Goal: Task Accomplishment & Management: Manage account settings

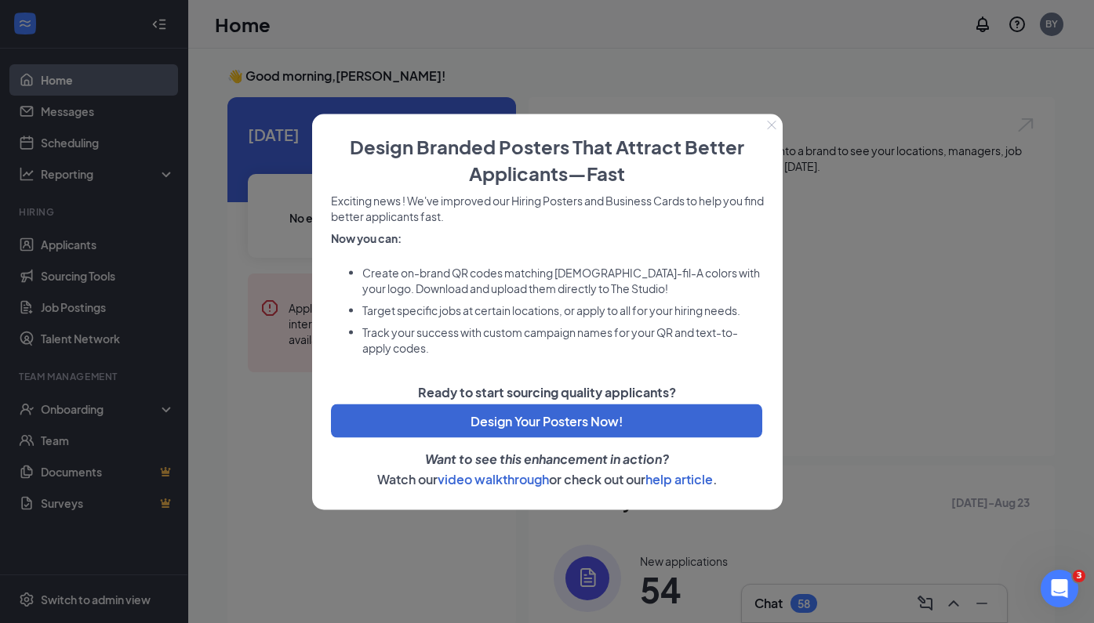
click at [771, 125] on icon "Close" at bounding box center [771, 125] width 9 height 9
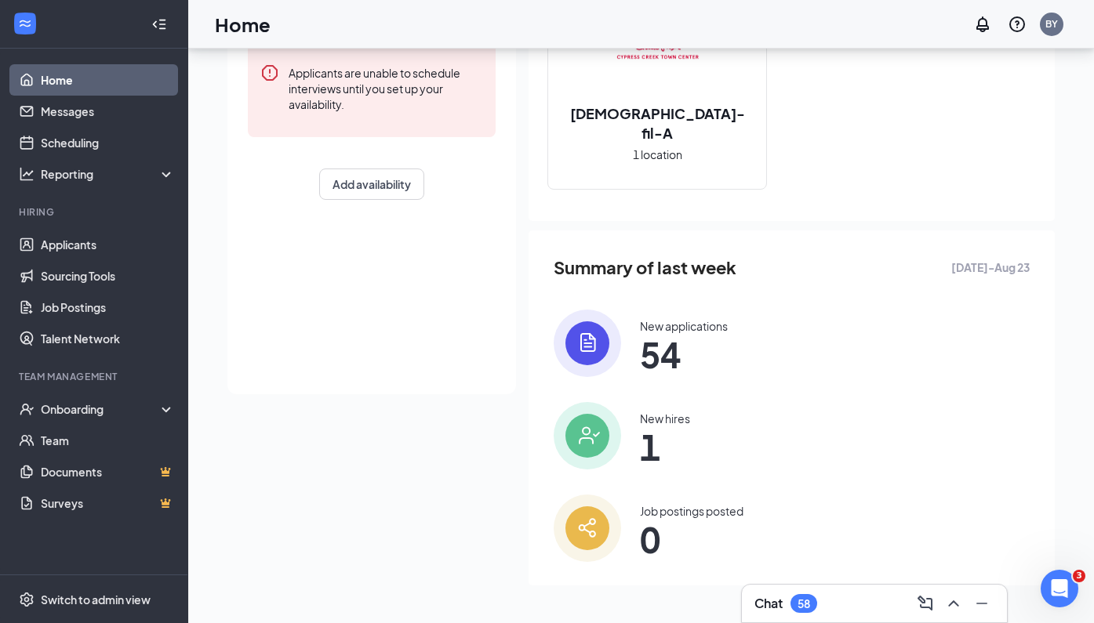
scroll to position [234, 0]
click at [666, 341] on span "54" at bounding box center [684, 355] width 88 height 28
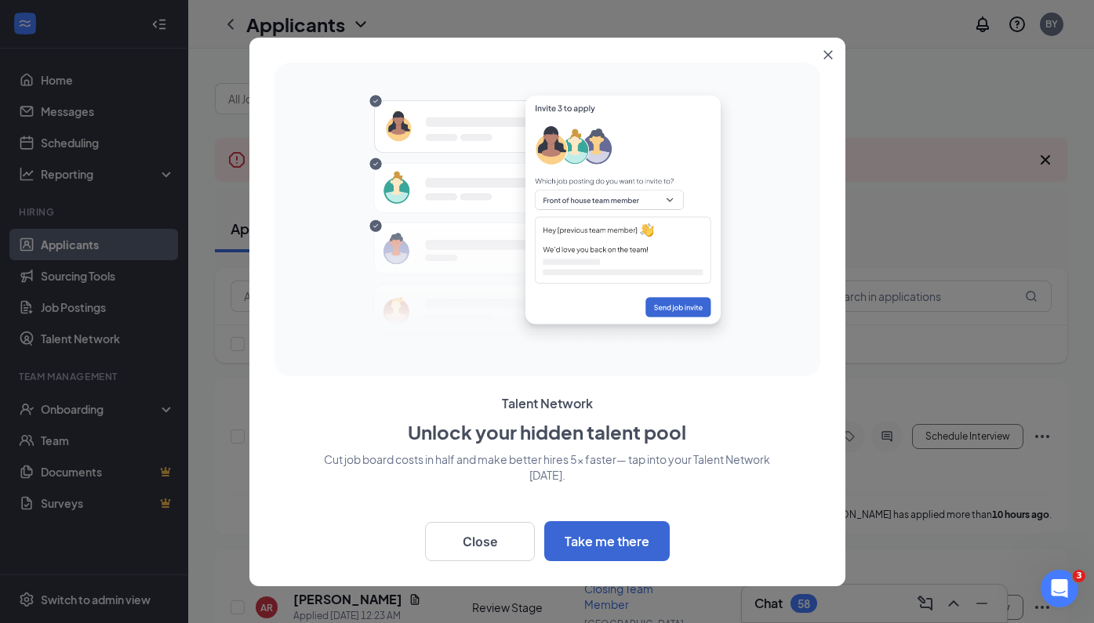
click at [826, 49] on button "Close" at bounding box center [831, 52] width 28 height 28
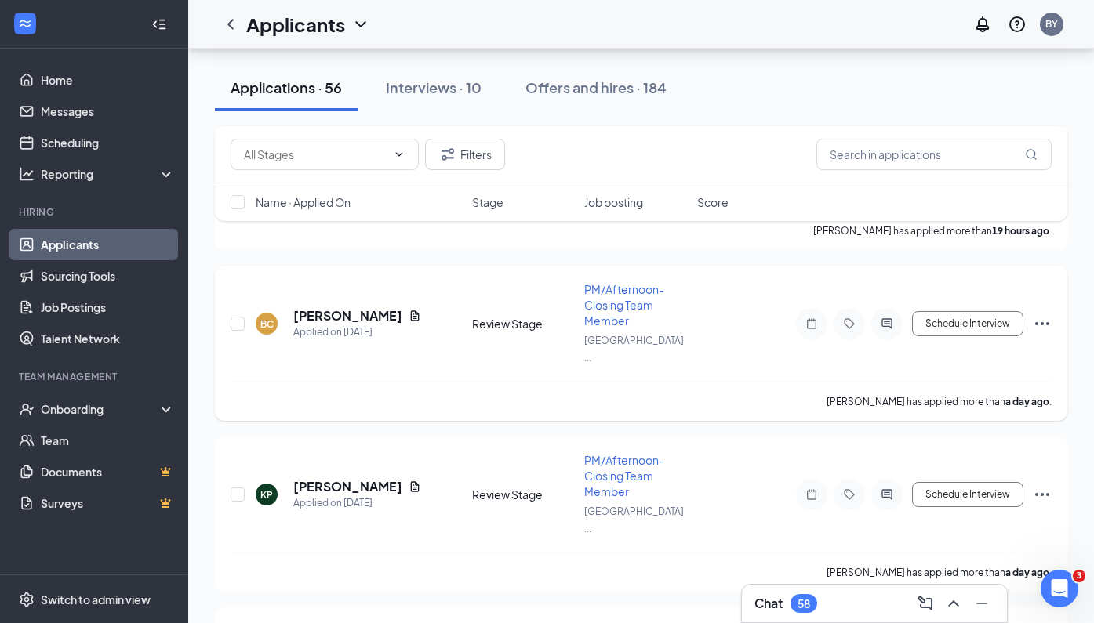
scroll to position [961, 0]
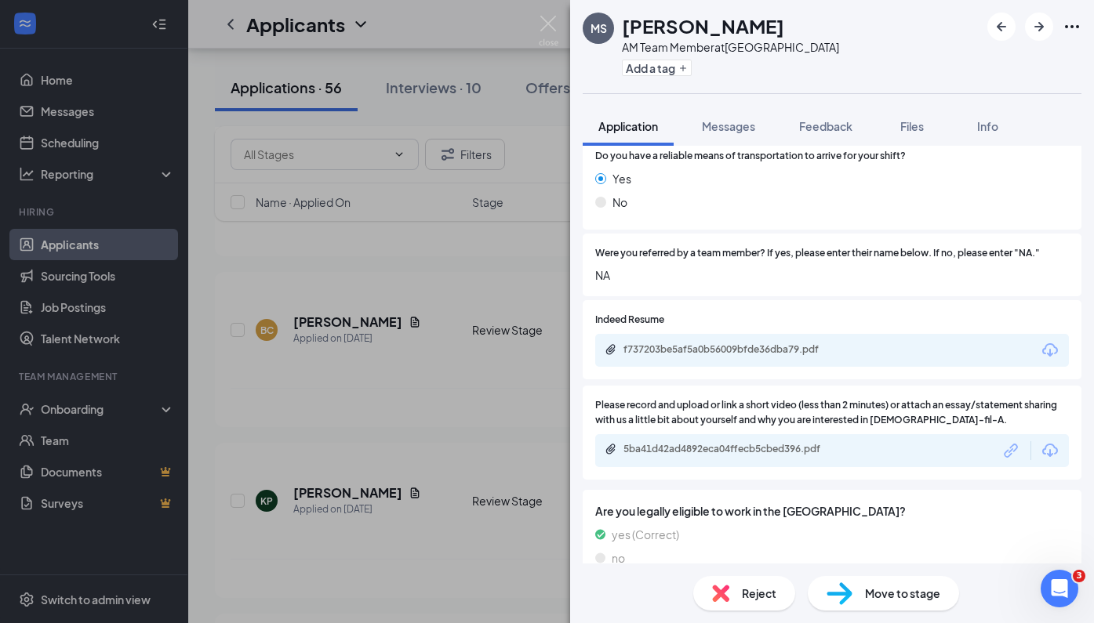
scroll to position [1058, 0]
click at [700, 344] on div "f737203be5af5a0b56009bfde36dba79.pdf" at bounding box center [733, 350] width 220 height 13
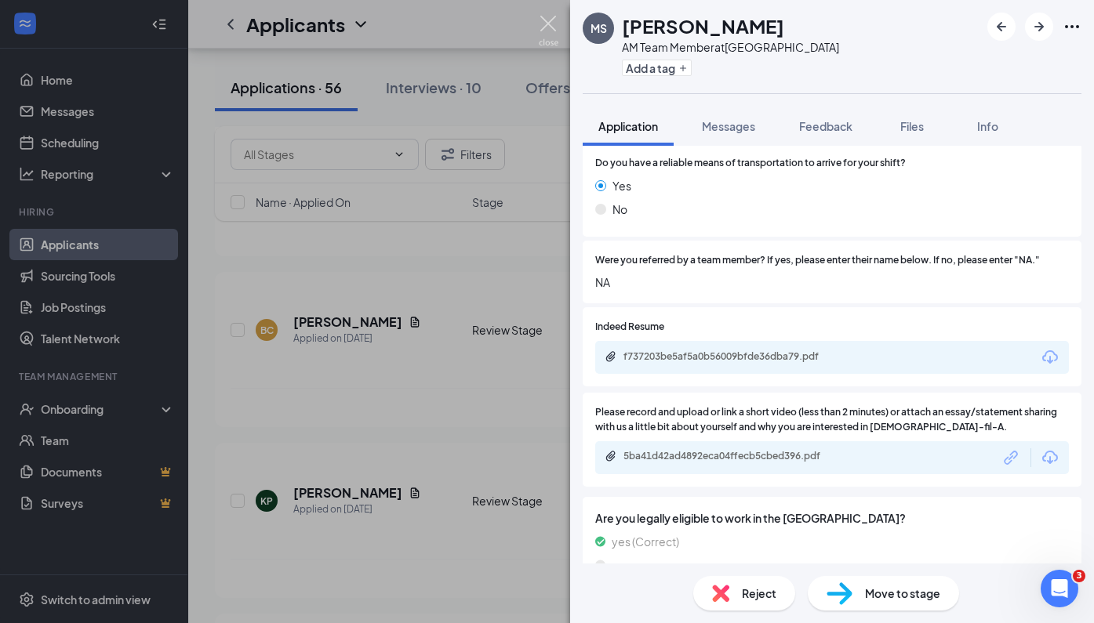
click at [549, 20] on img at bounding box center [549, 31] width 20 height 31
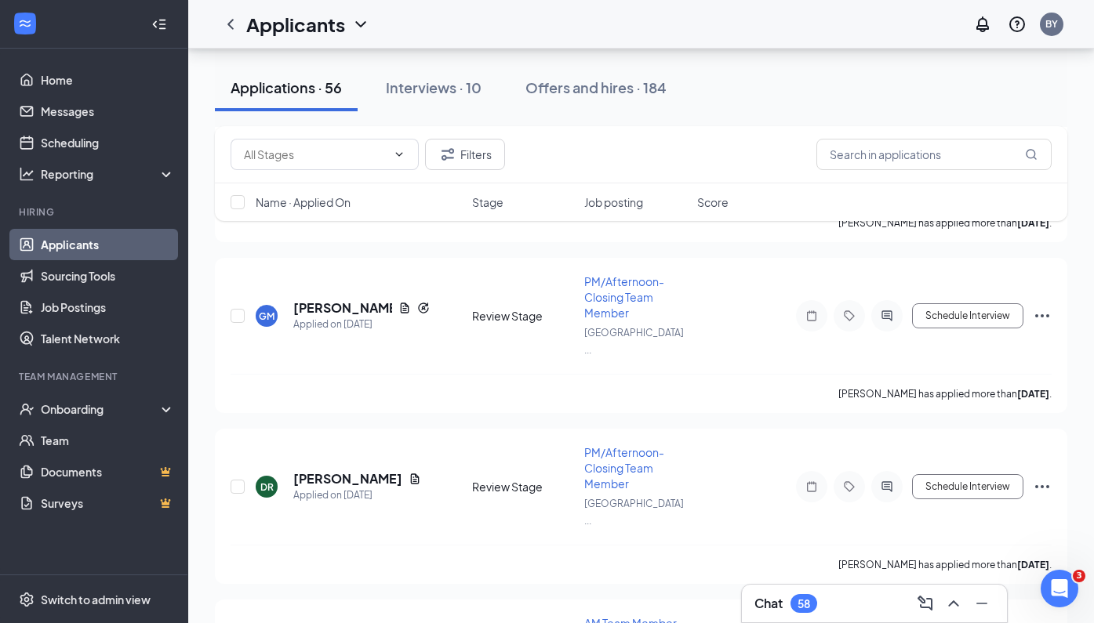
scroll to position [2483, 0]
click at [340, 622] on h5 "Zain Washah" at bounding box center [329, 633] width 73 height 17
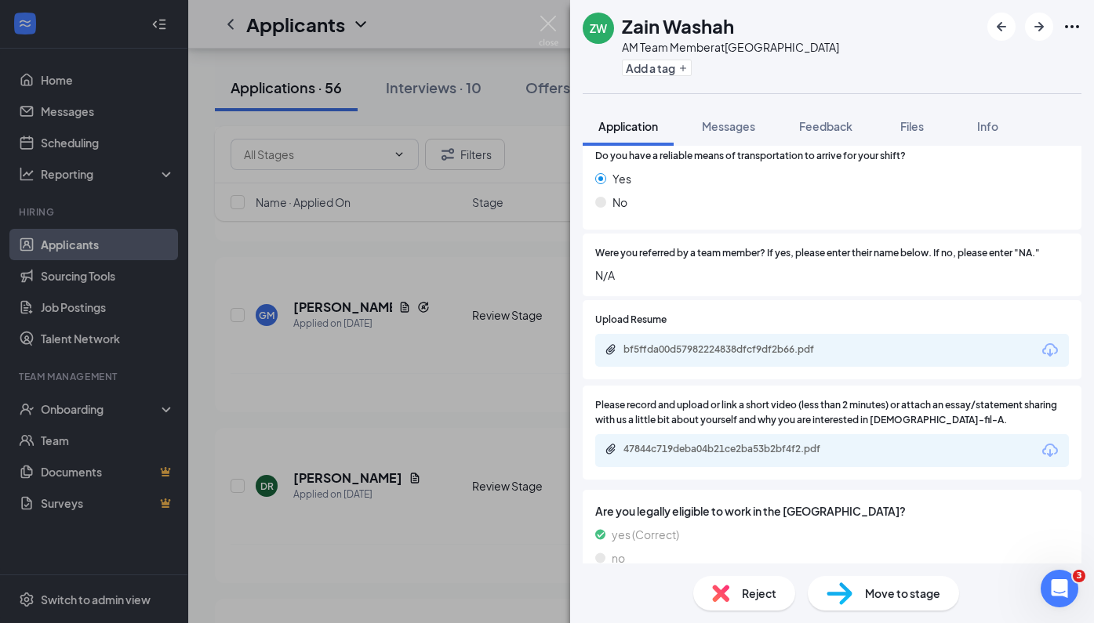
scroll to position [1058, 0]
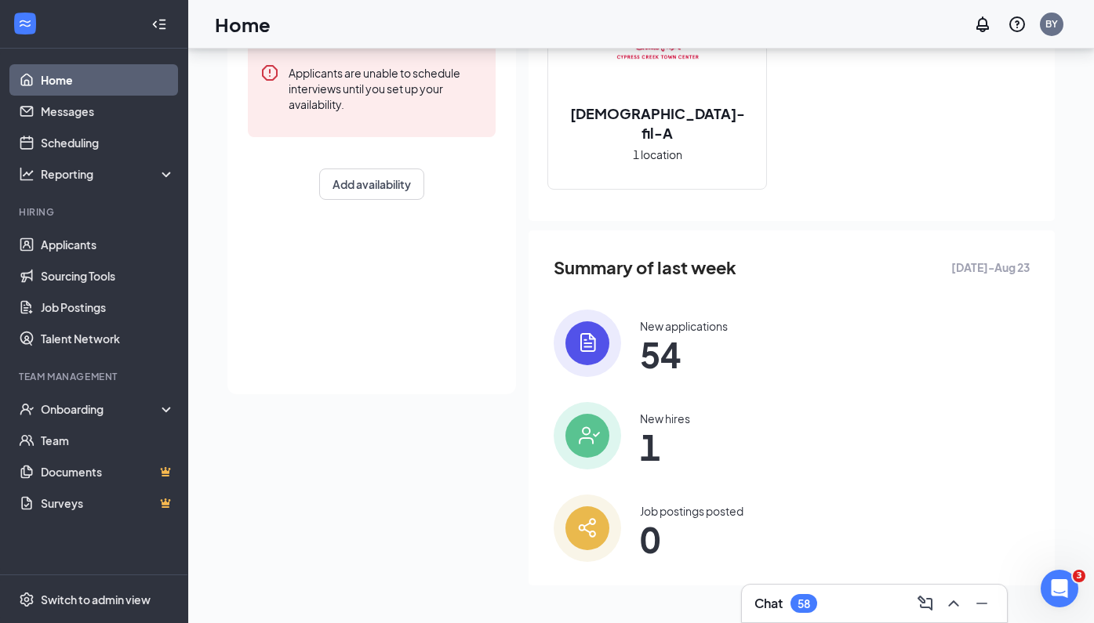
scroll to position [33, 0]
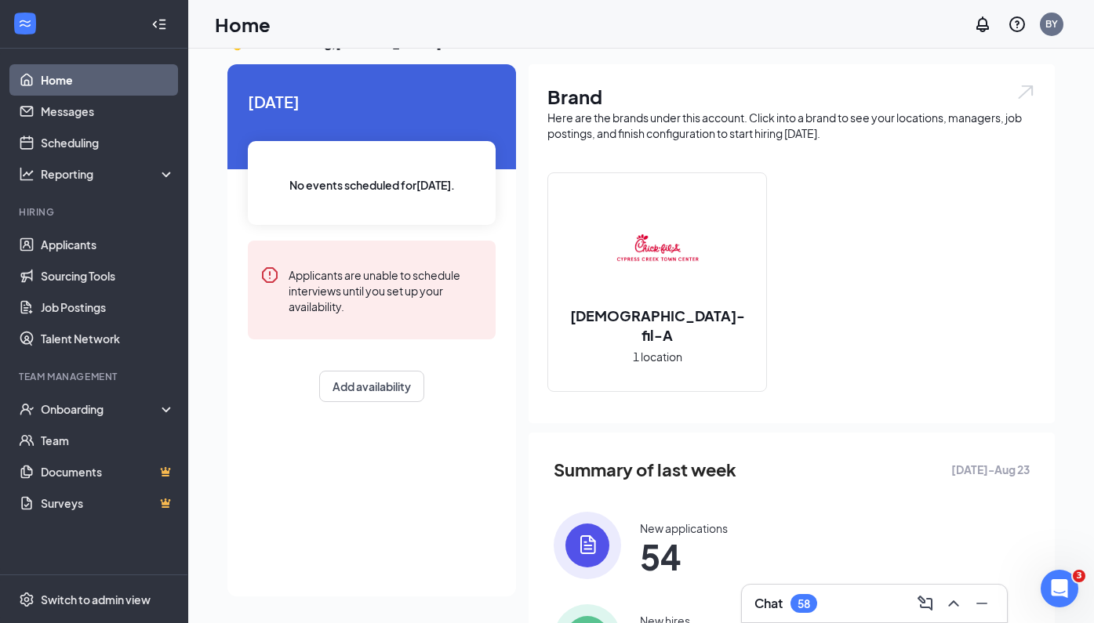
click at [660, 532] on div "New applications" at bounding box center [684, 529] width 88 height 16
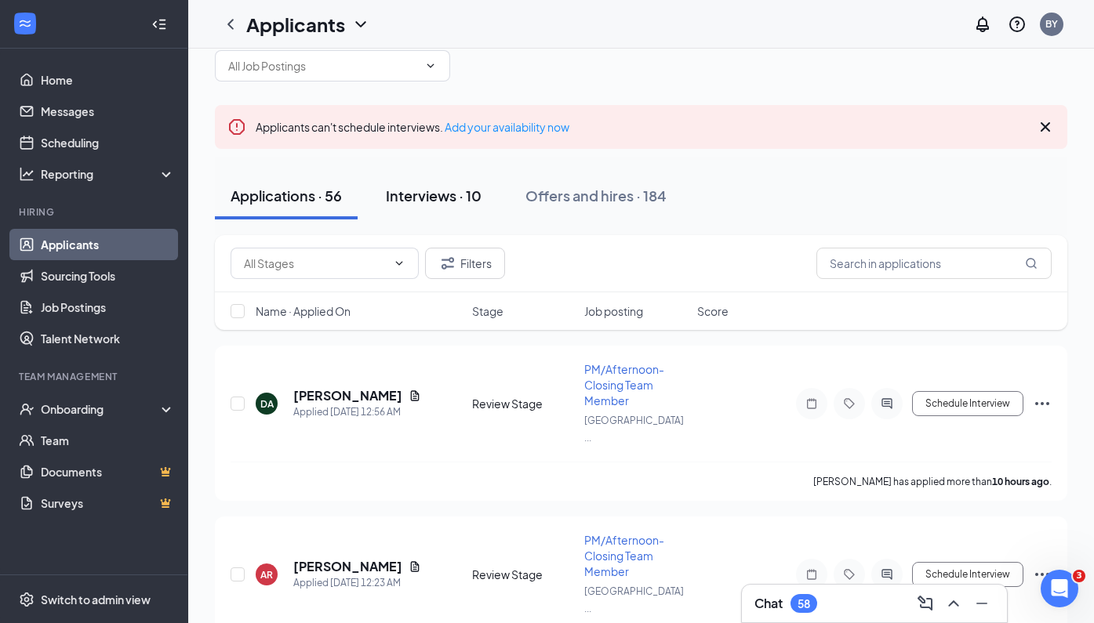
click at [425, 194] on div "Interviews · 10" at bounding box center [434, 196] width 96 height 20
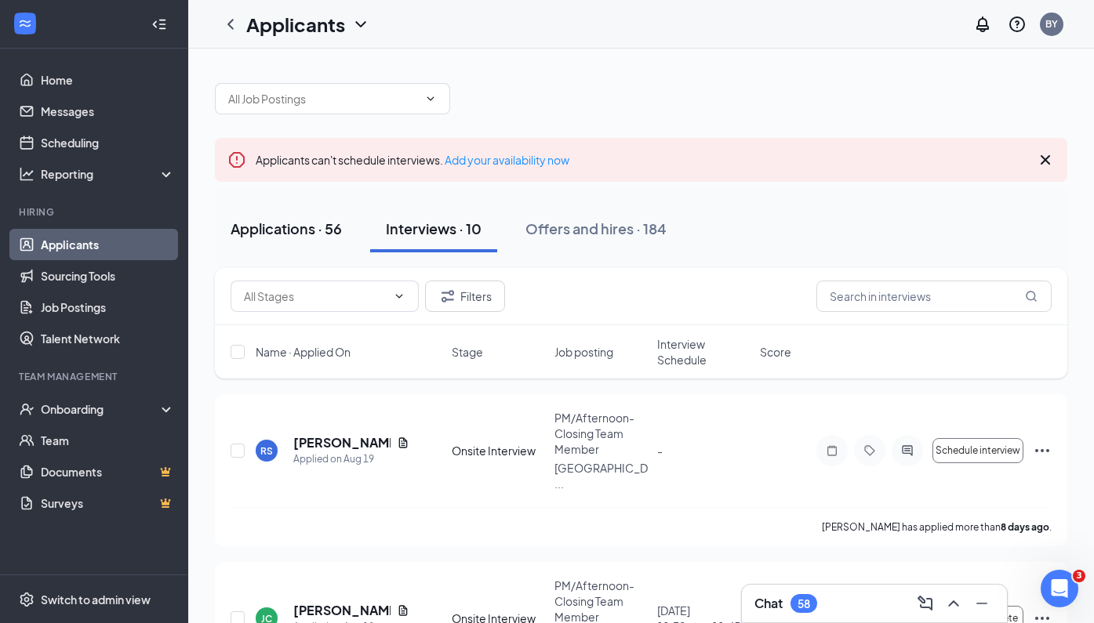
click at [296, 224] on div "Applications · 56" at bounding box center [285, 229] width 111 height 20
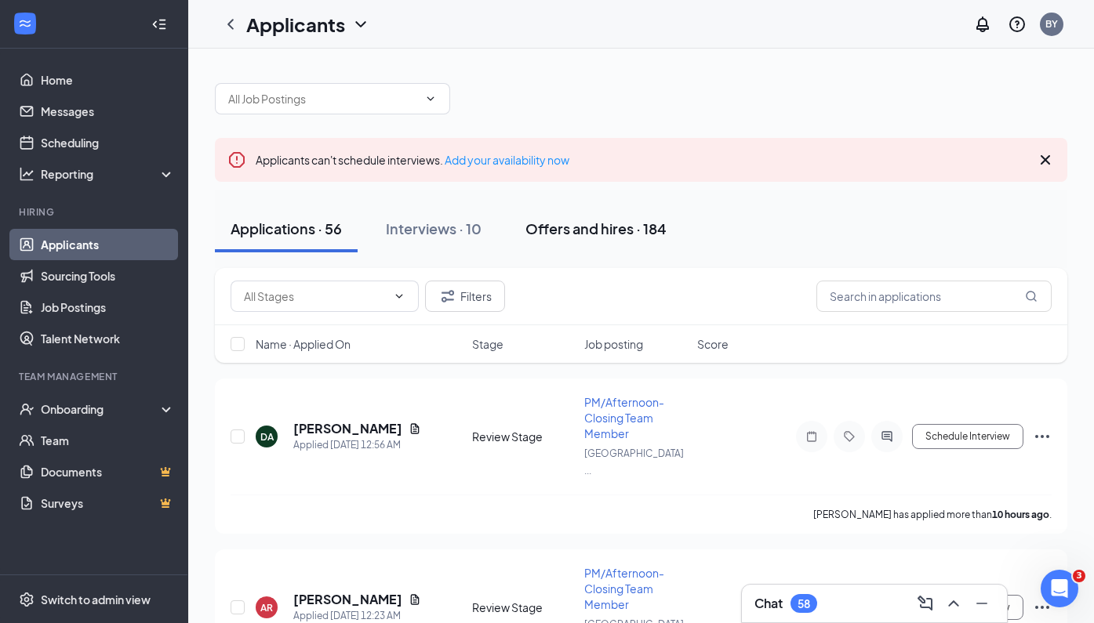
click at [590, 230] on div "Offers and hires · 184" at bounding box center [595, 229] width 141 height 20
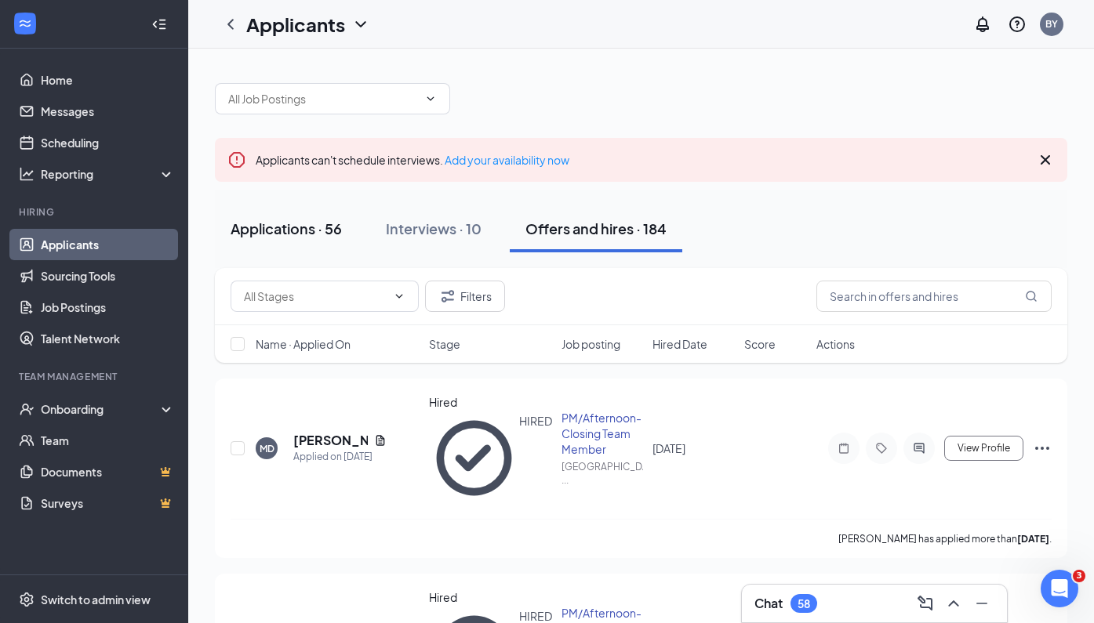
click at [267, 230] on div "Applications · 56" at bounding box center [285, 229] width 111 height 20
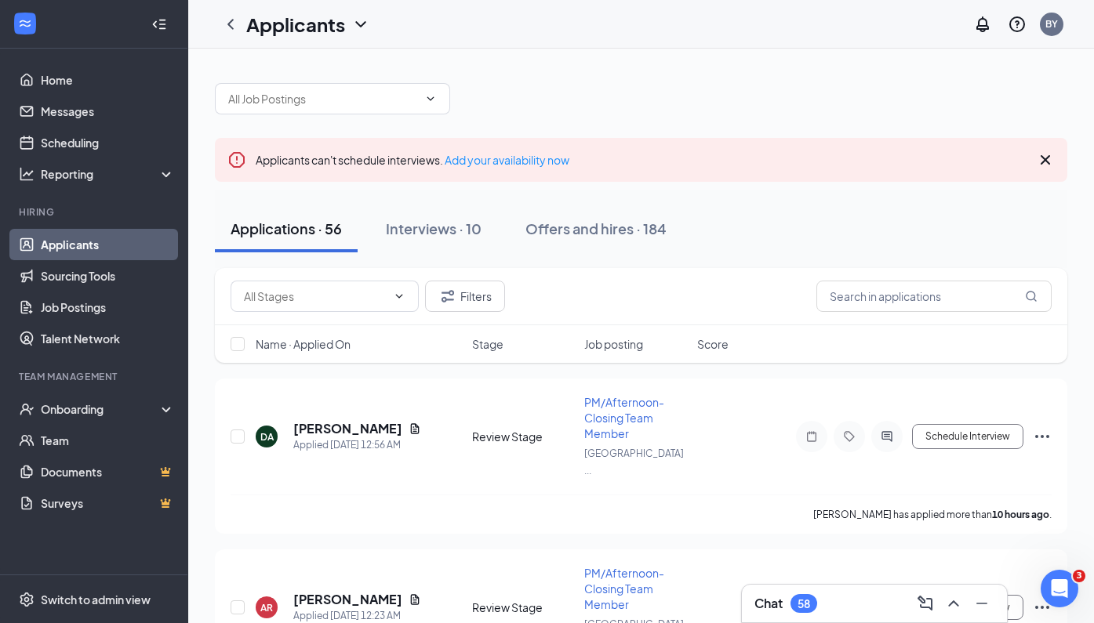
click at [626, 347] on span "Job posting" at bounding box center [613, 344] width 59 height 16
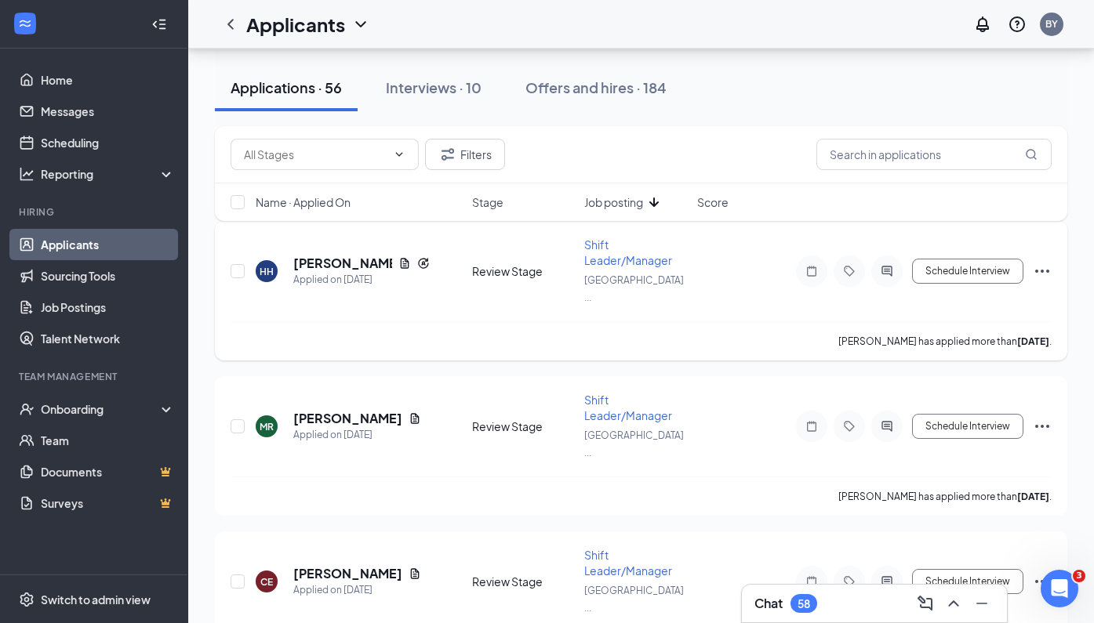
scroll to position [157, 0]
click at [319, 256] on h5 "[PERSON_NAME]" at bounding box center [342, 264] width 99 height 17
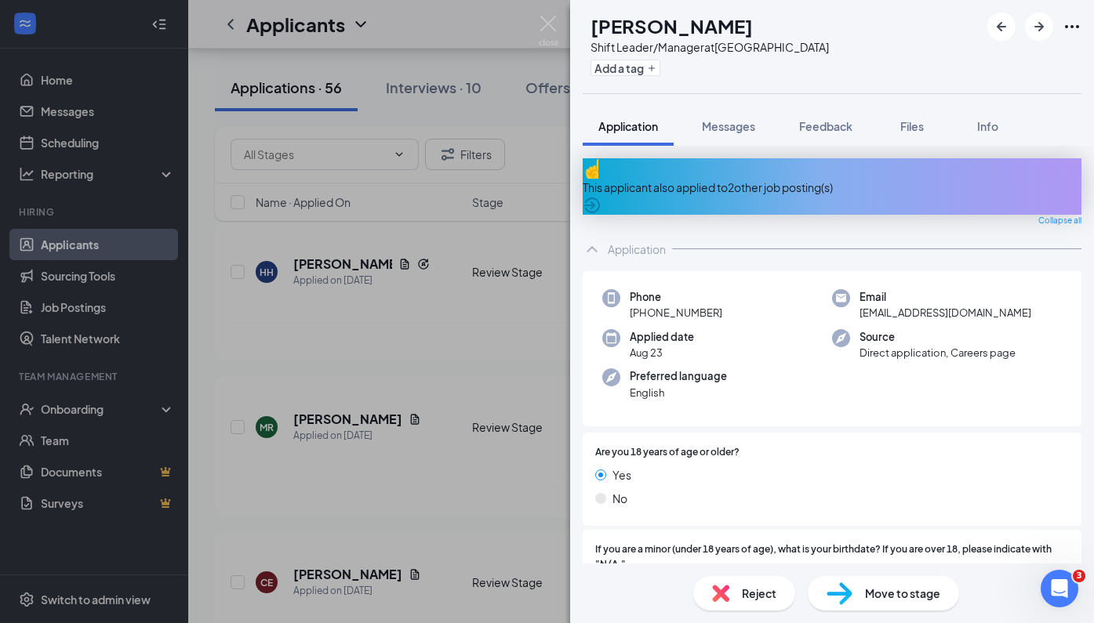
click at [500, 338] on div "HH [PERSON_NAME] Shift Leader/Manager at [GEOGRAPHIC_DATA] Add a tag Applicatio…" at bounding box center [547, 311] width 1094 height 623
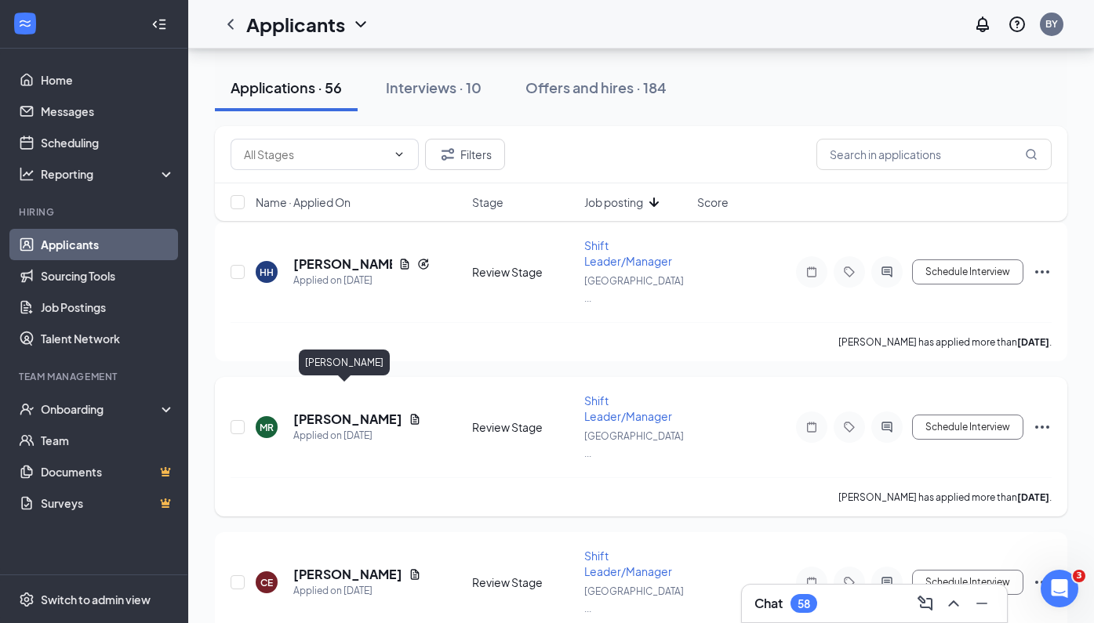
click at [347, 411] on h5 "[PERSON_NAME]" at bounding box center [347, 419] width 109 height 17
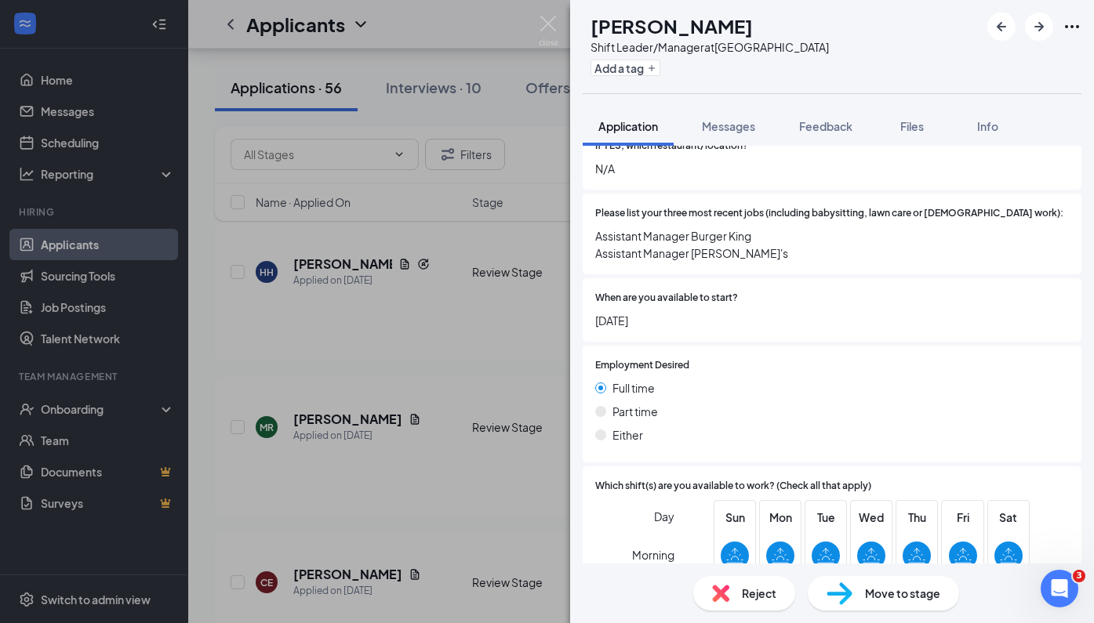
scroll to position [564, 0]
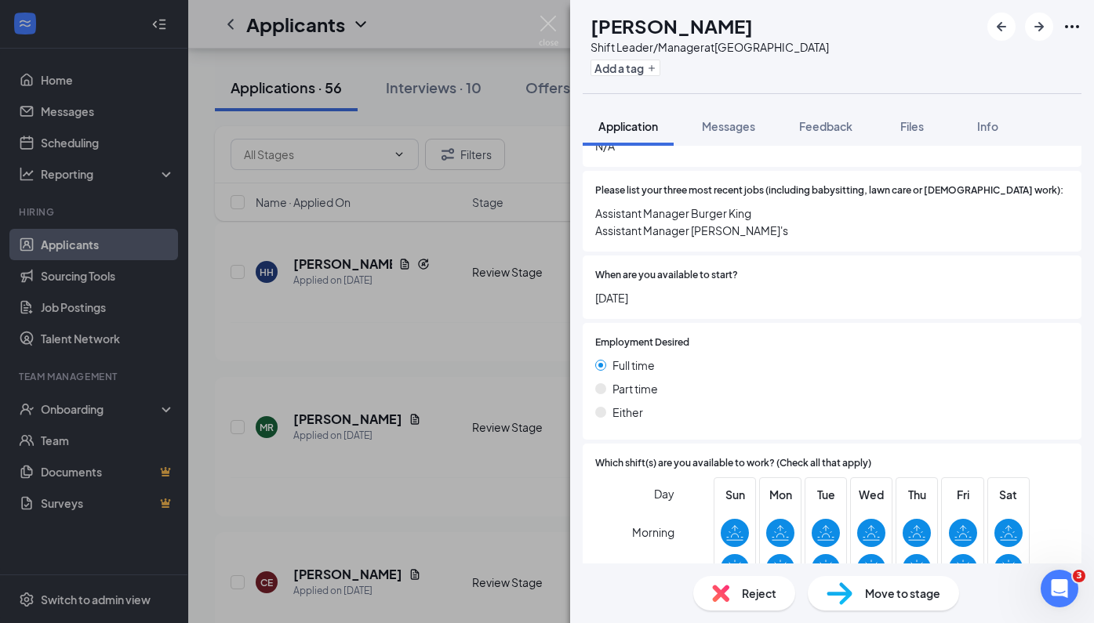
click at [501, 337] on div "MR [PERSON_NAME] Shift Leader/Manager at [GEOGRAPHIC_DATA] Add a tag Applicatio…" at bounding box center [547, 311] width 1094 height 623
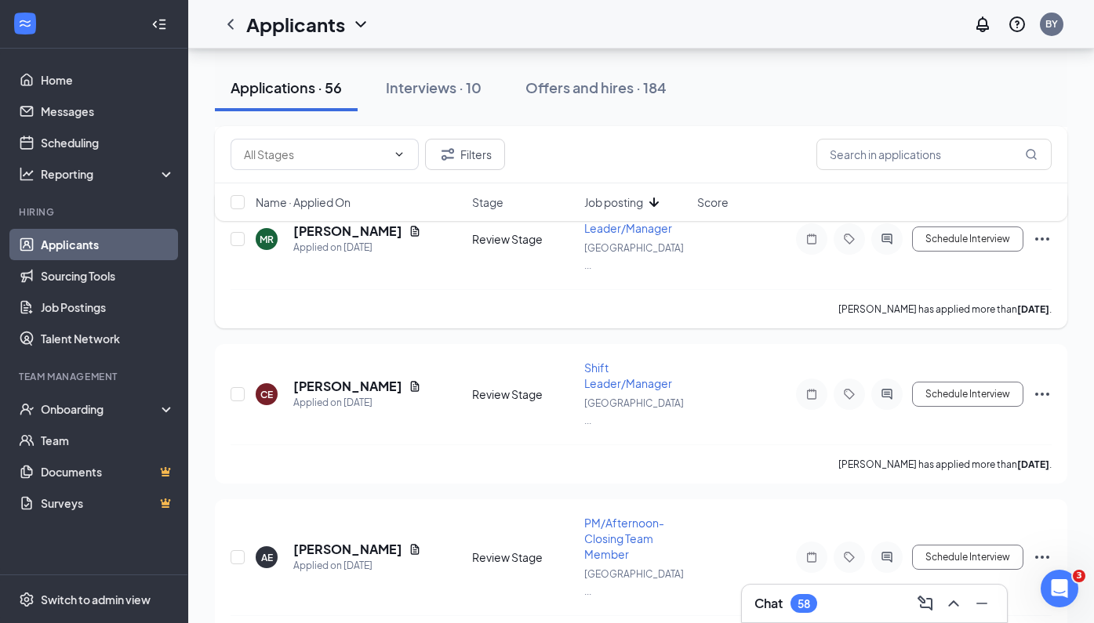
scroll to position [346, 0]
click at [329, 377] on h5 "[PERSON_NAME]" at bounding box center [347, 385] width 109 height 17
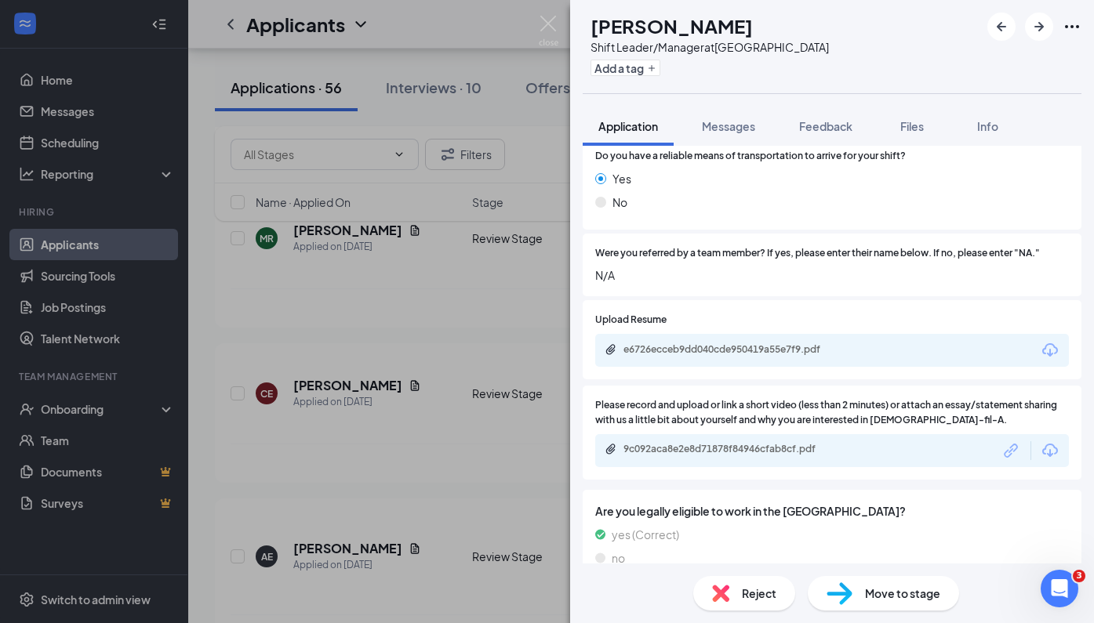
scroll to position [1092, 0]
click at [395, 422] on div "CE [PERSON_NAME] Shift Leader/Manager at [GEOGRAPHIC_DATA] Add a tag Applicatio…" at bounding box center [547, 311] width 1094 height 623
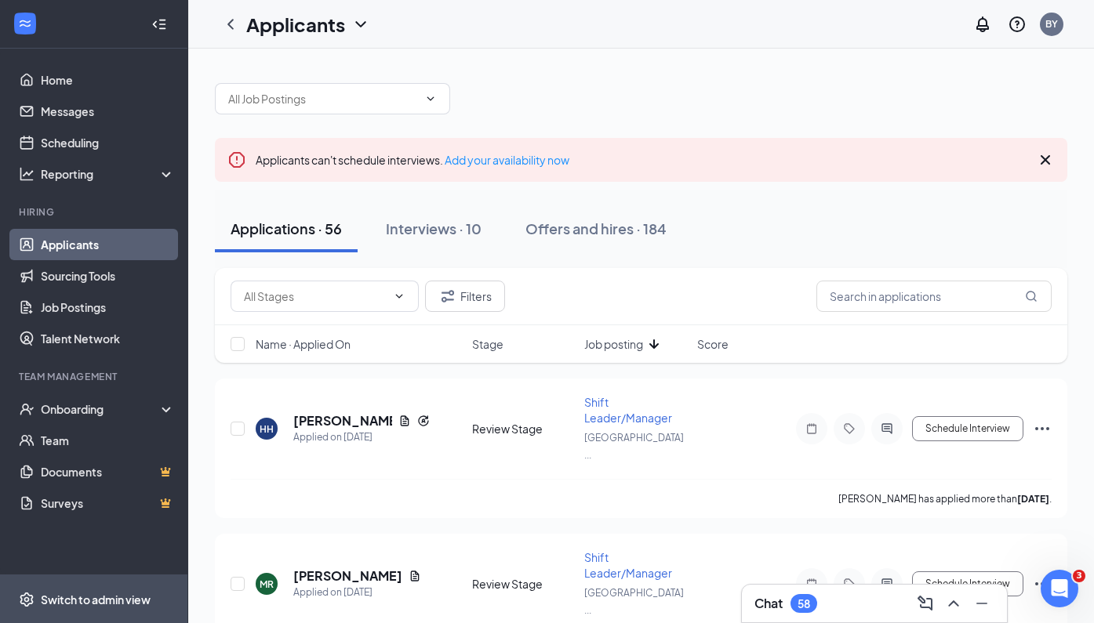
click at [120, 599] on div "Switch to admin view" at bounding box center [96, 600] width 110 height 16
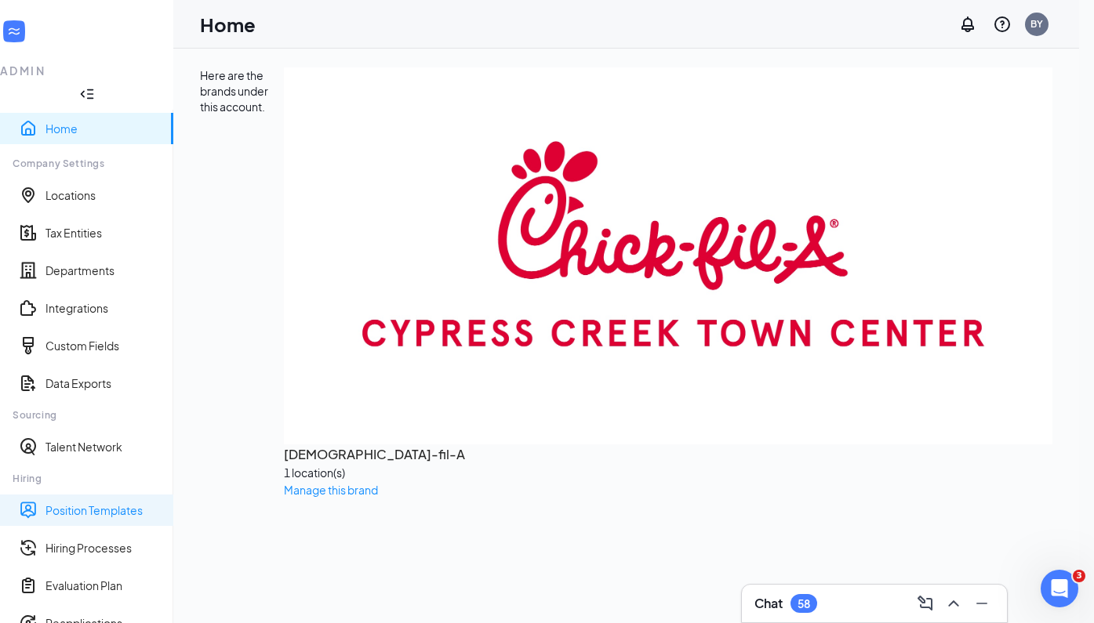
click at [107, 503] on link "Position Templates" at bounding box center [102, 511] width 115 height 16
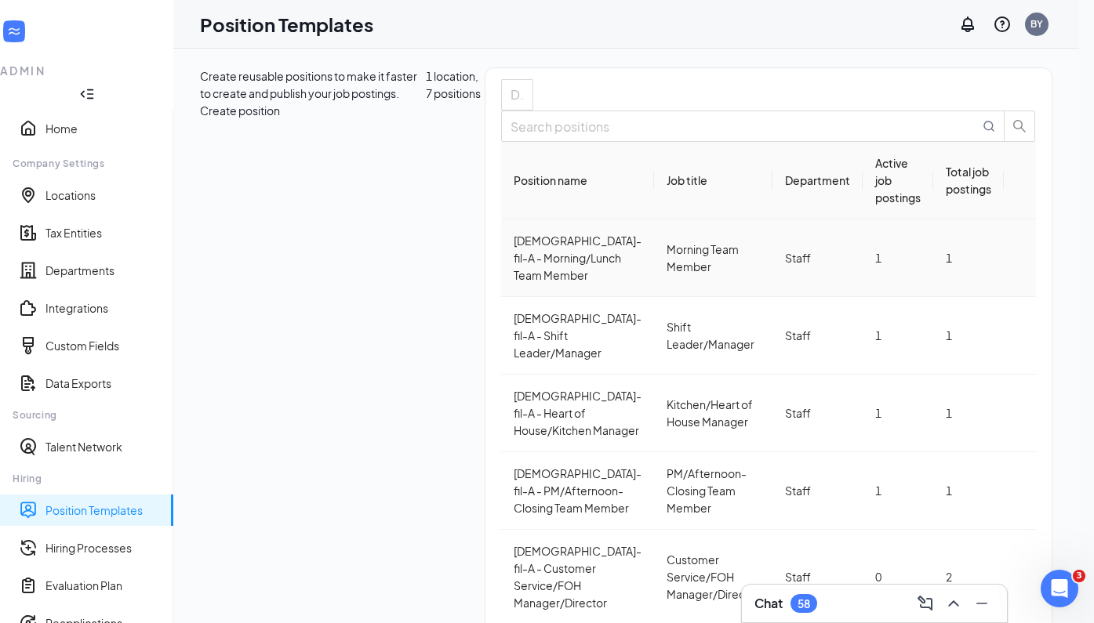
click at [514, 284] on div "[DEMOGRAPHIC_DATA]-fil-A - Morning/Lunch Team Member" at bounding box center [578, 258] width 128 height 52
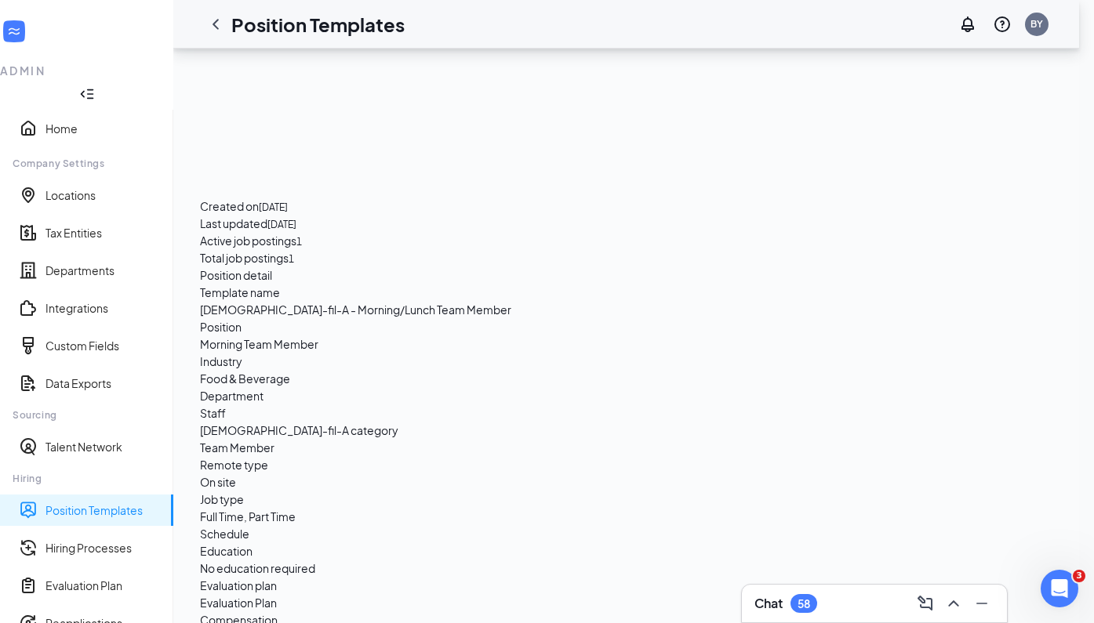
scroll to position [737, 0]
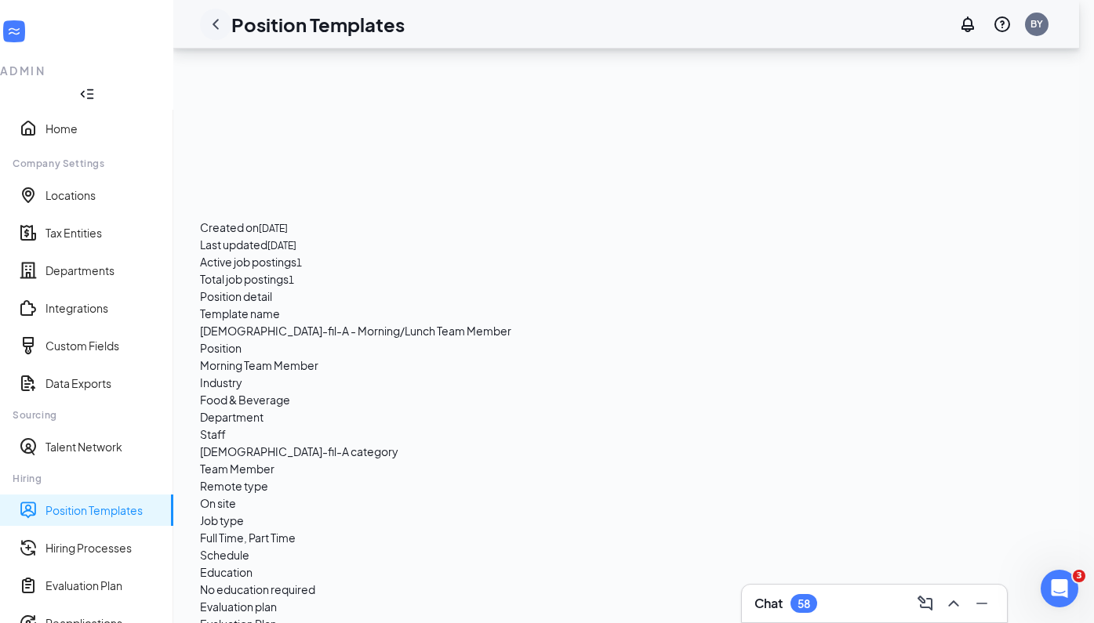
click at [225, 25] on icon "ChevronLeft" at bounding box center [215, 24] width 19 height 19
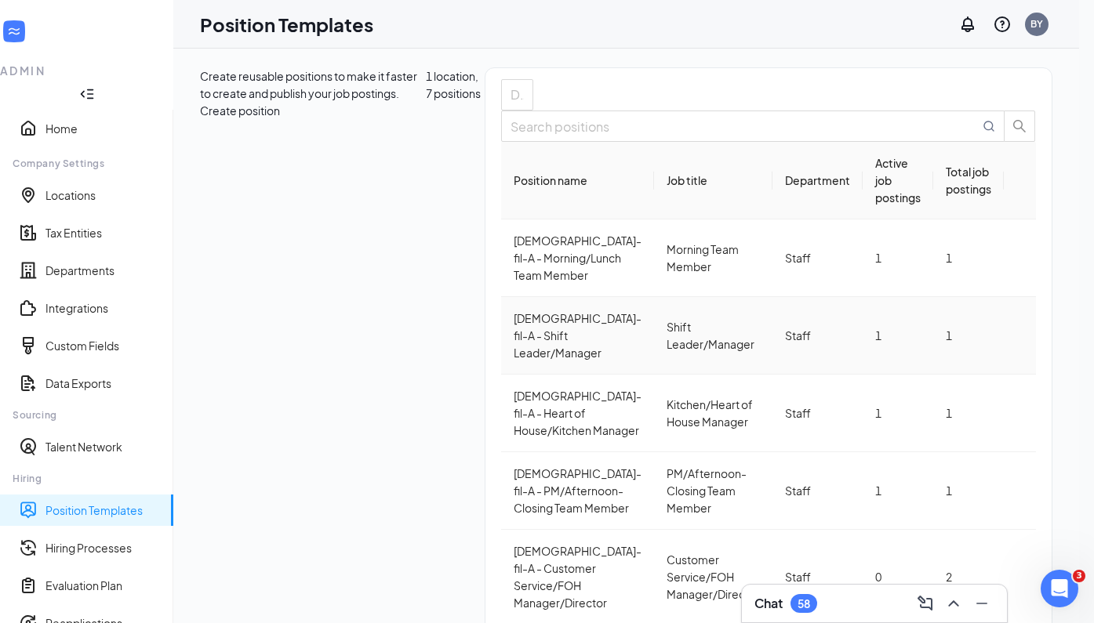
click at [514, 325] on div "[DEMOGRAPHIC_DATA]-fil-A - Shift Leader/Manager" at bounding box center [578, 336] width 128 height 52
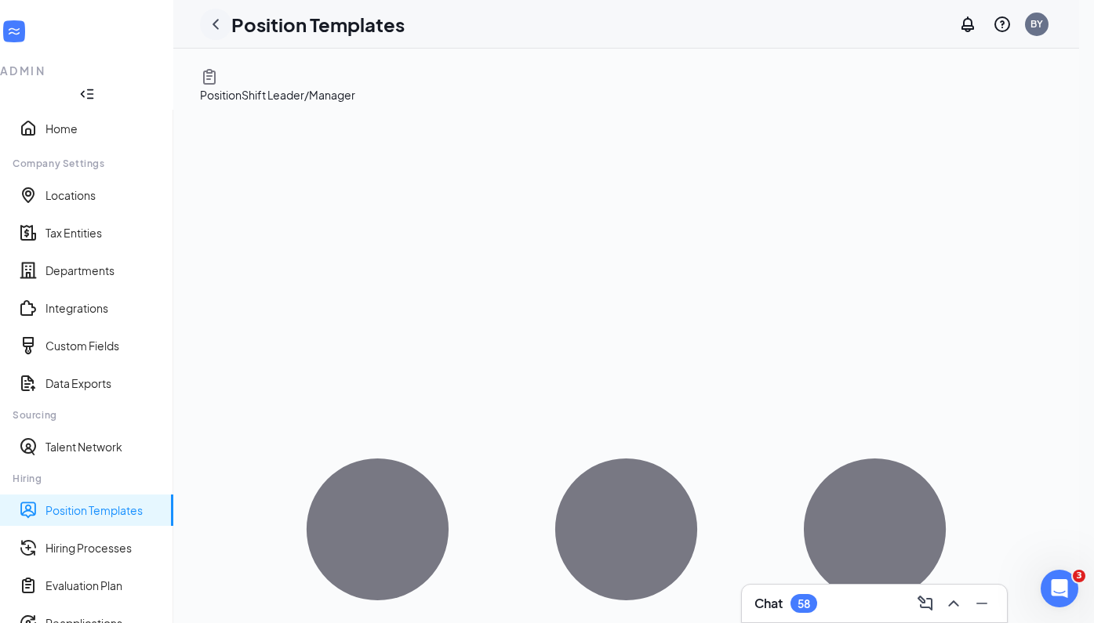
click at [225, 23] on icon "ChevronLeft" at bounding box center [215, 24] width 19 height 19
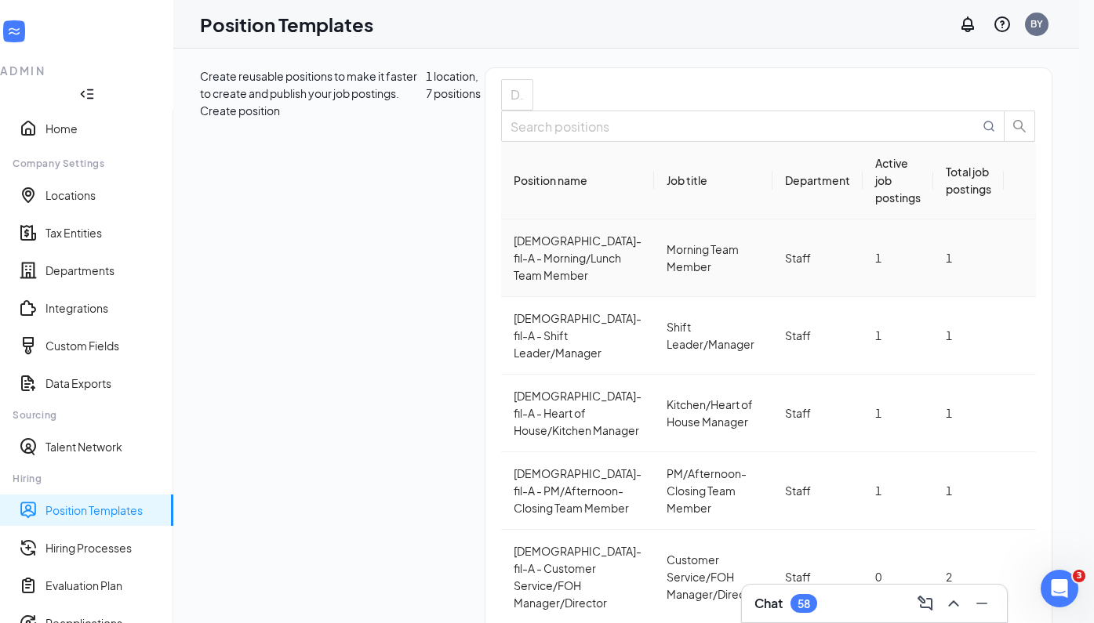
click at [514, 284] on div "[DEMOGRAPHIC_DATA]-fil-A - Morning/Lunch Team Member" at bounding box center [578, 258] width 128 height 52
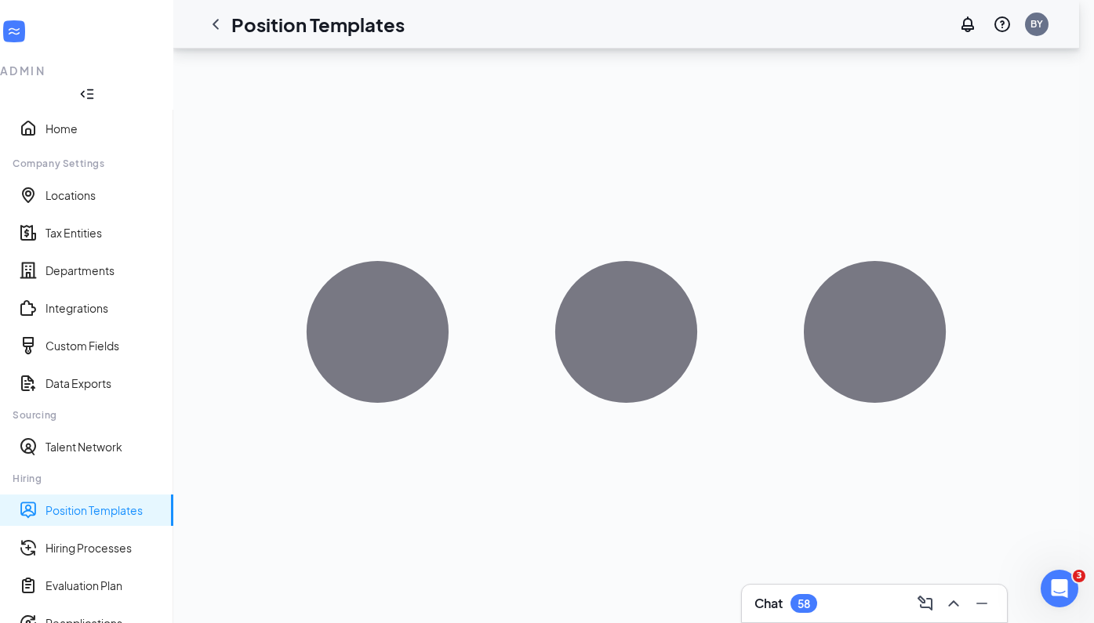
scroll to position [210, 0]
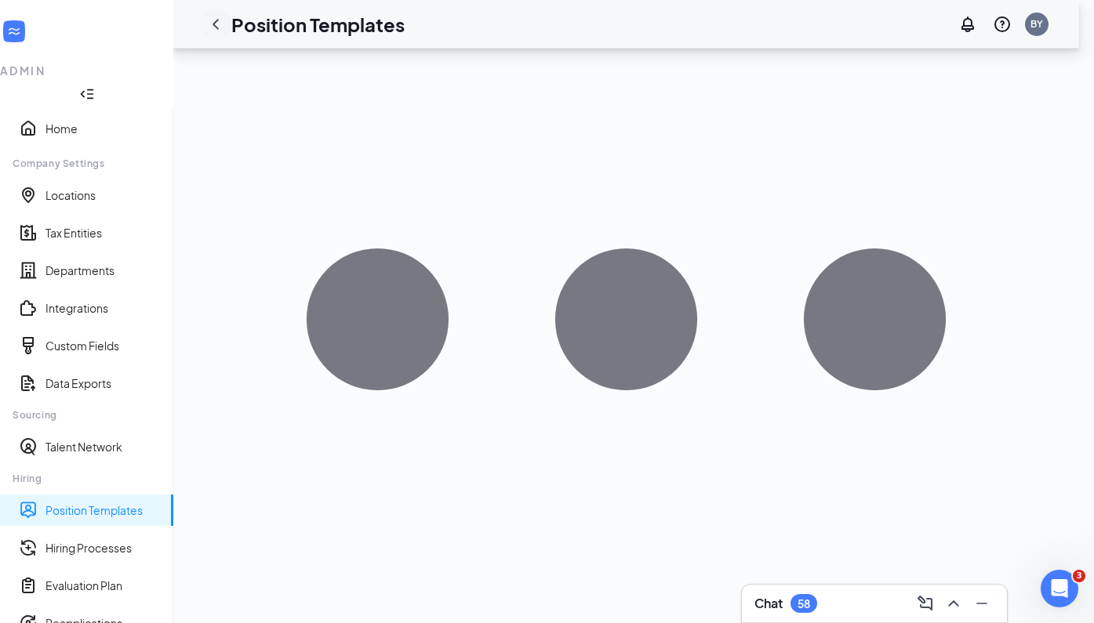
click at [225, 28] on icon "ChevronLeft" at bounding box center [215, 24] width 19 height 19
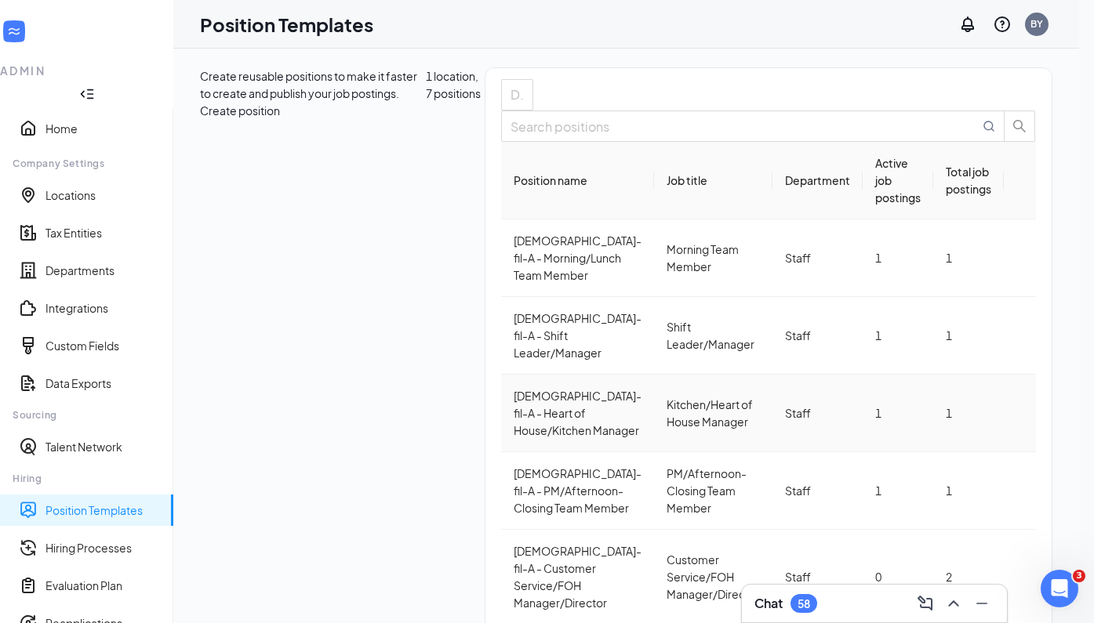
click at [514, 387] on div "[DEMOGRAPHIC_DATA]-fil-A - Heart of House/Kitchen Manager" at bounding box center [578, 413] width 128 height 52
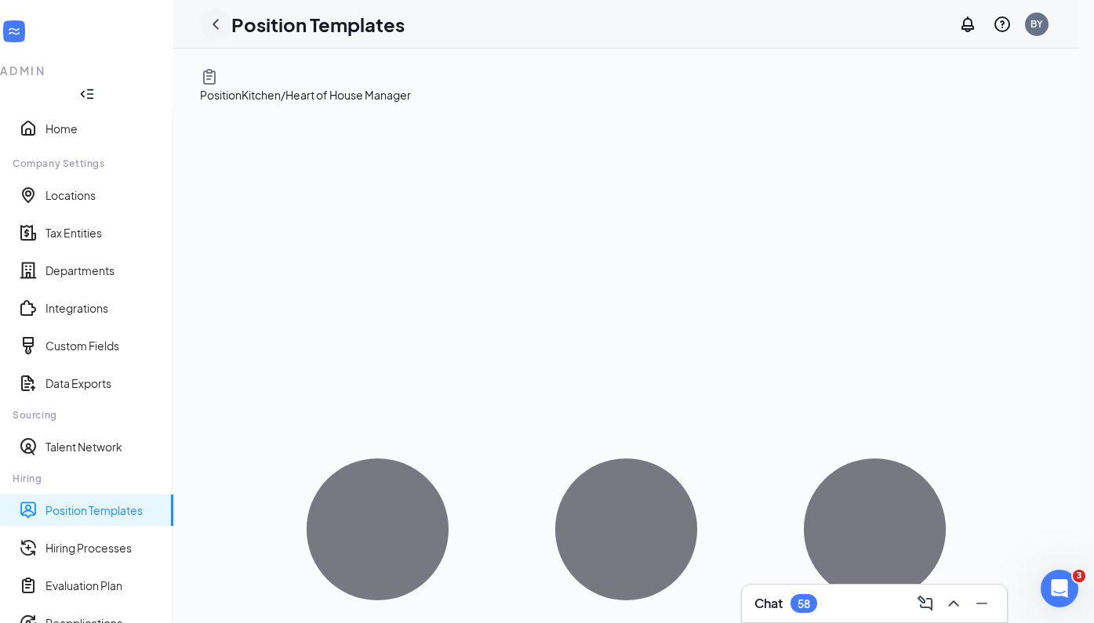
click at [219, 22] on icon "ChevronLeft" at bounding box center [215, 24] width 6 height 10
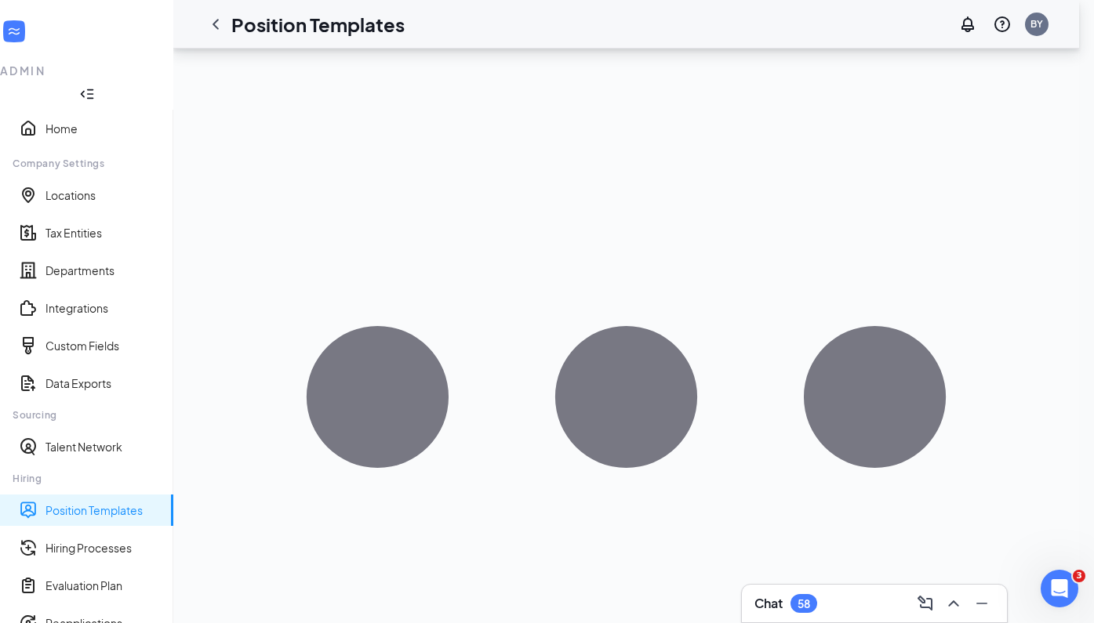
scroll to position [129, 0]
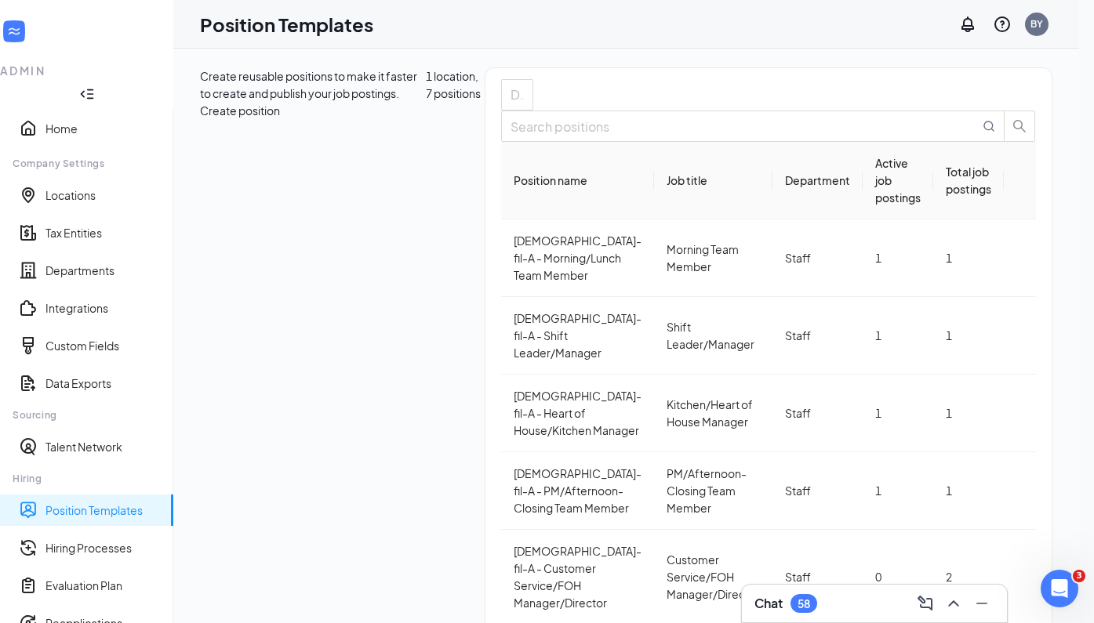
click at [101, 503] on link "Position Templates" at bounding box center [102, 511] width 115 height 16
click at [514, 283] on div "[DEMOGRAPHIC_DATA]-fil-A - Morning/Lunch Team Member" at bounding box center [578, 258] width 128 height 52
click at [55, 121] on link "Home" at bounding box center [102, 129] width 115 height 16
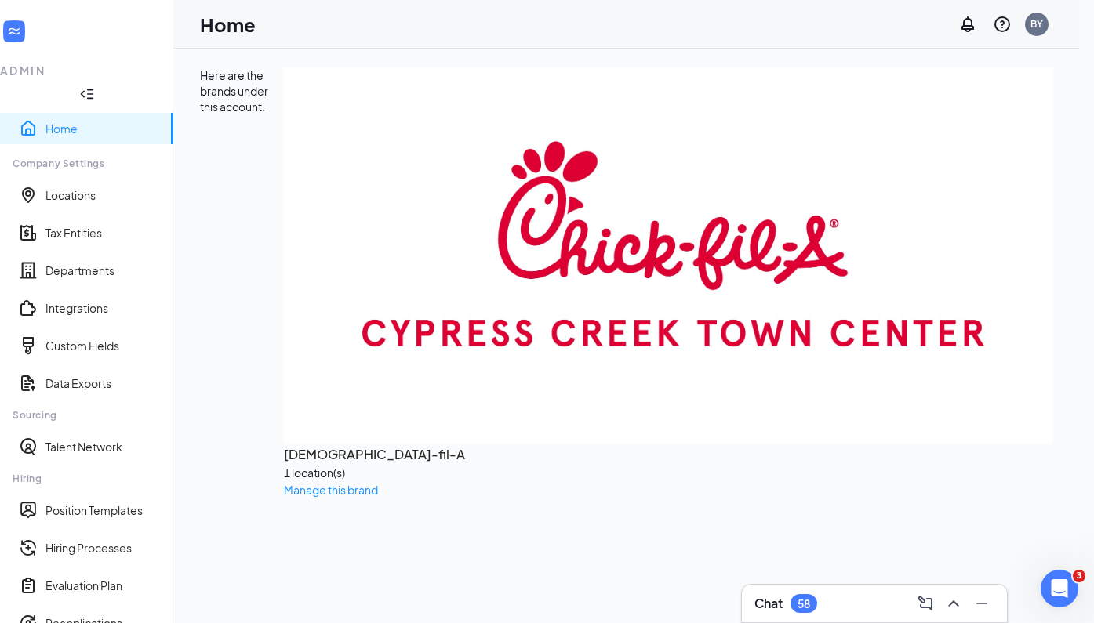
scroll to position [162, 0]
click at [90, 540] on link "Hiring Processes" at bounding box center [102, 548] width 115 height 16
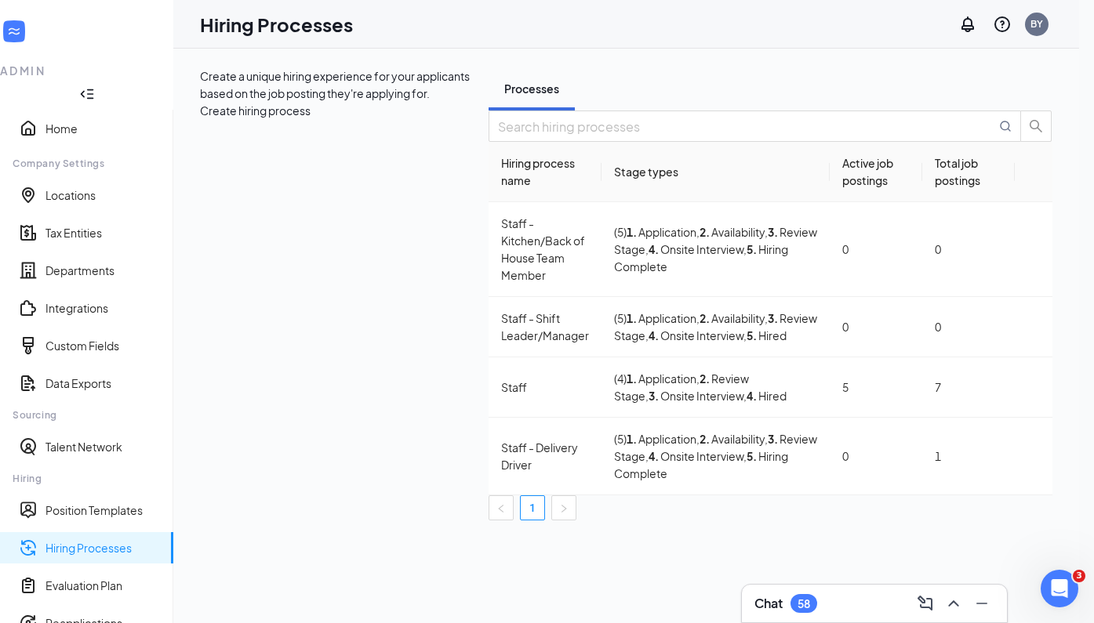
click at [54, 63] on div "ADMIN" at bounding box center [86, 71] width 173 height 16
click at [166, 78] on div at bounding box center [86, 93] width 173 height 31
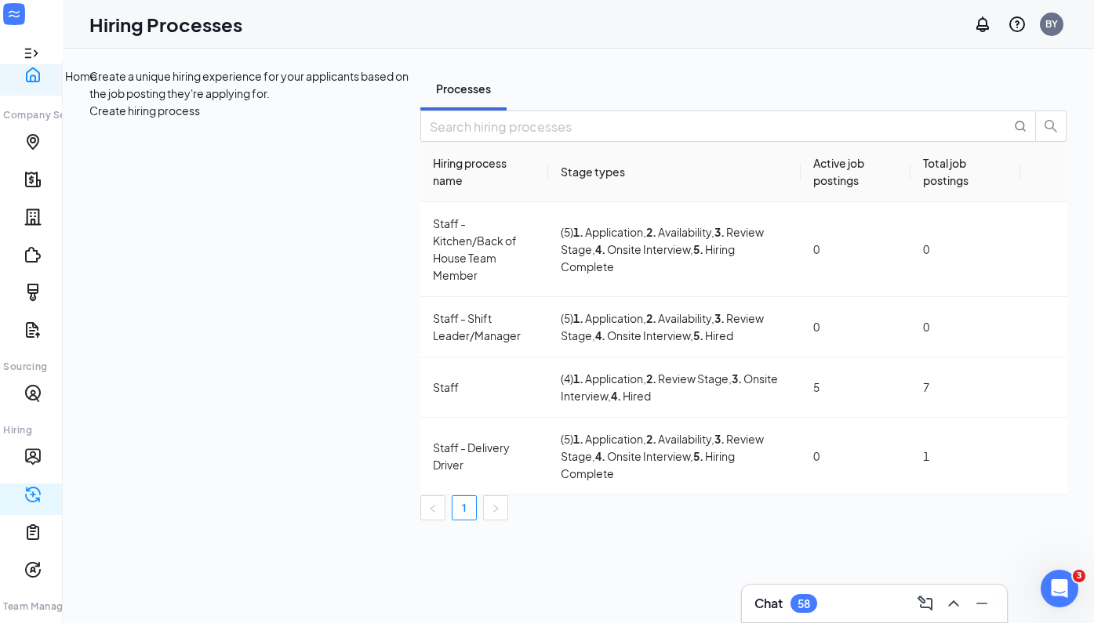
click at [50, 78] on link "Home" at bounding box center [66, 80] width 32 height 16
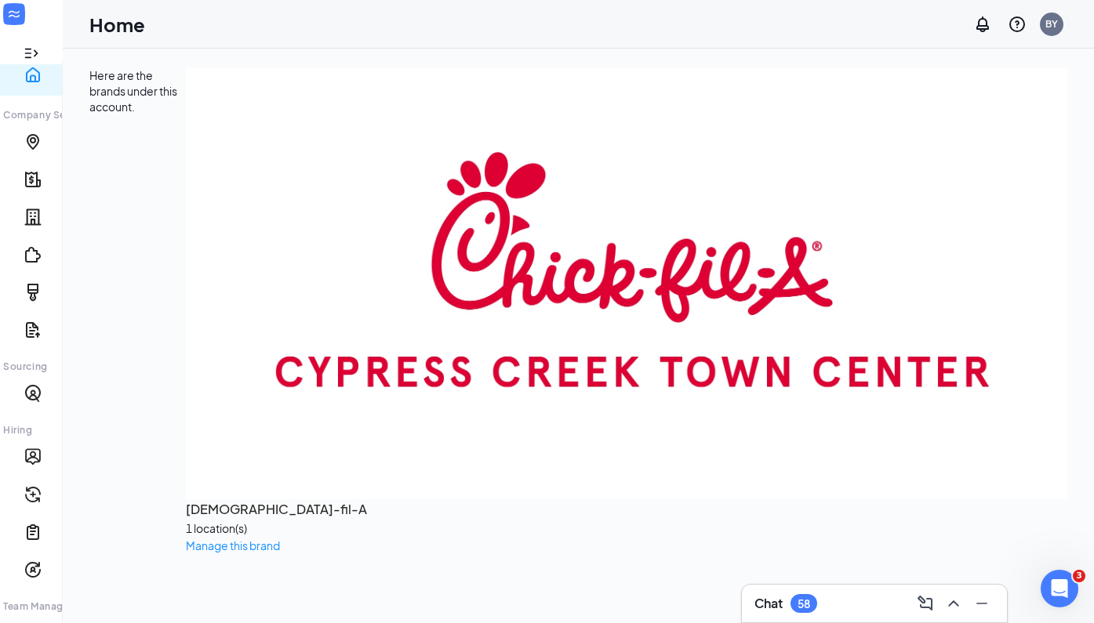
click at [186, 158] on img at bounding box center [626, 283] width 881 height 432
click at [186, 539] on span "Manage this brand" at bounding box center [233, 546] width 94 height 14
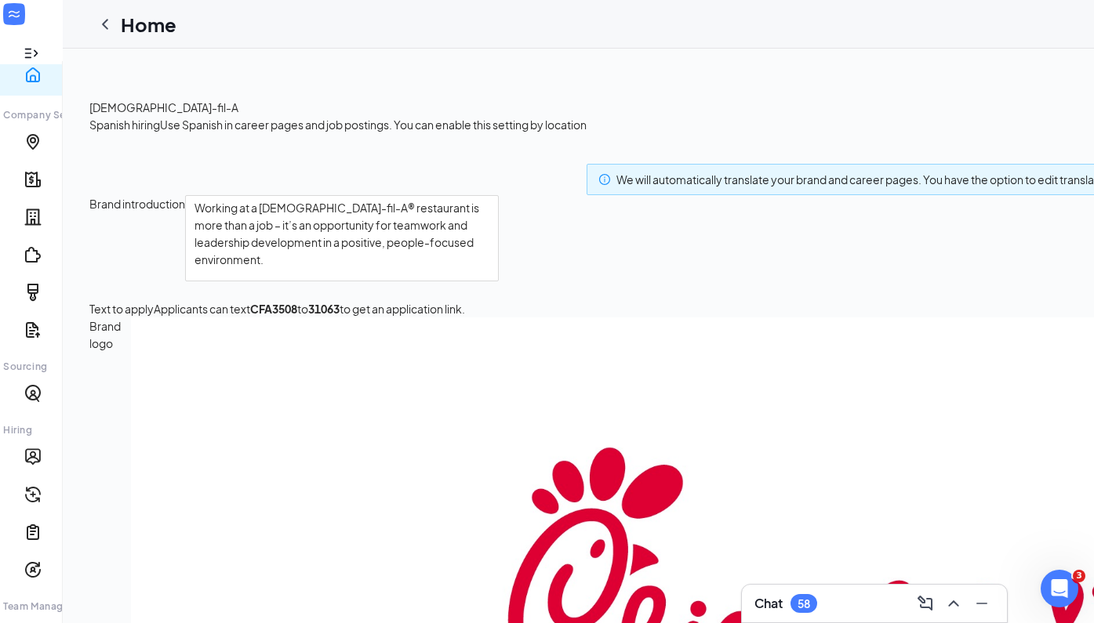
click at [586, 129] on button "button" at bounding box center [586, 129] width 0 height 0
click at [1048, 37] on icon "Cross" at bounding box center [1048, 40] width 19 height 19
click at [27, 45] on icon "Expand" at bounding box center [32, 53] width 16 height 16
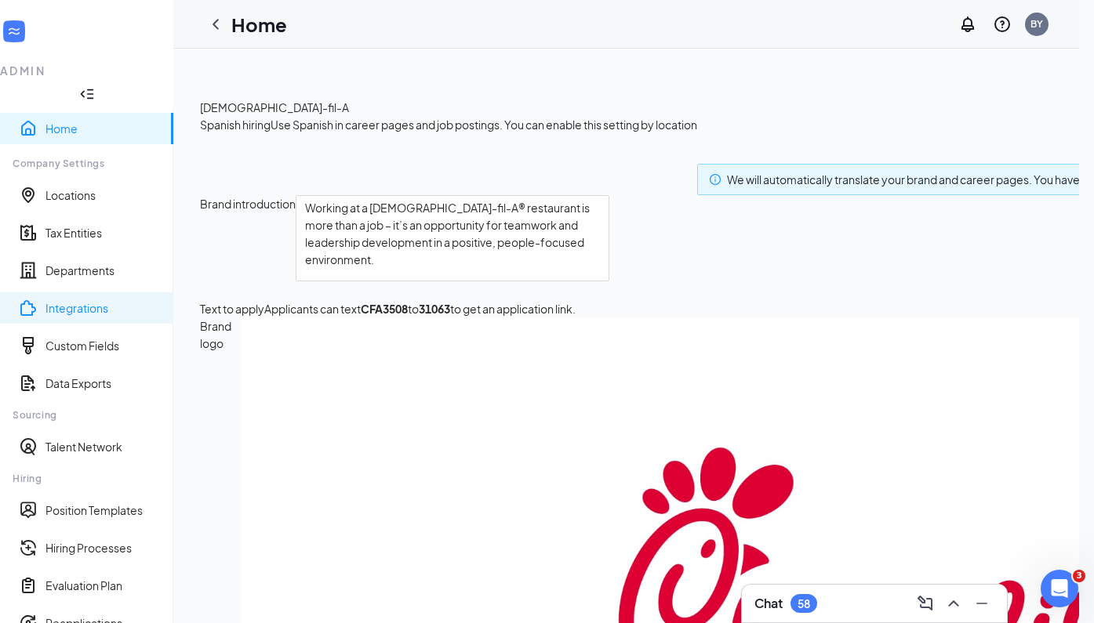
scroll to position [162, 0]
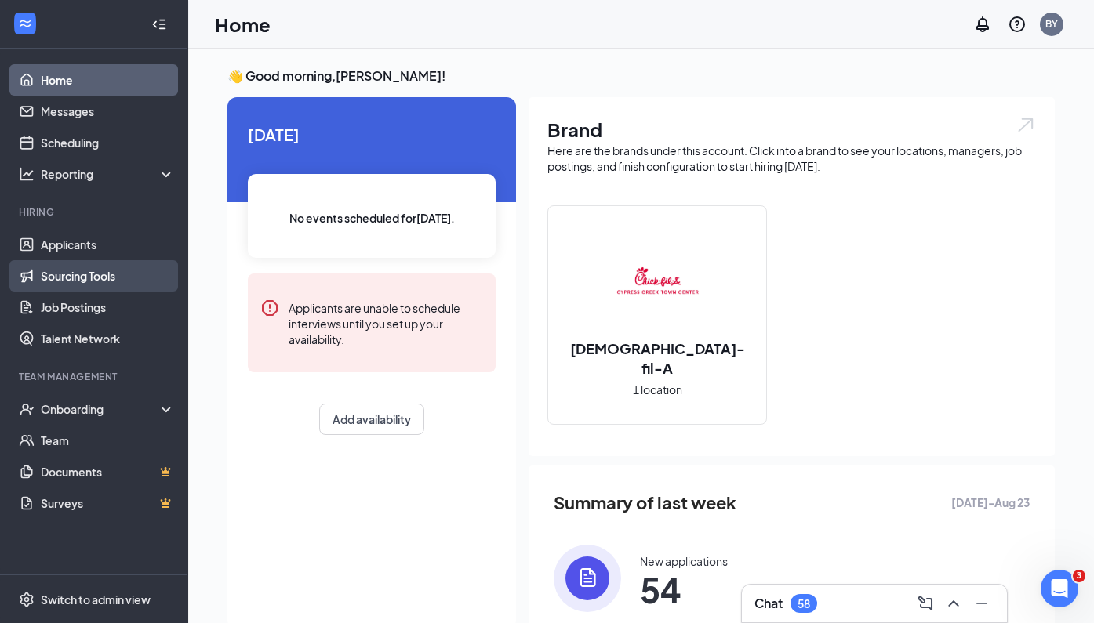
click at [77, 275] on link "Sourcing Tools" at bounding box center [108, 275] width 134 height 31
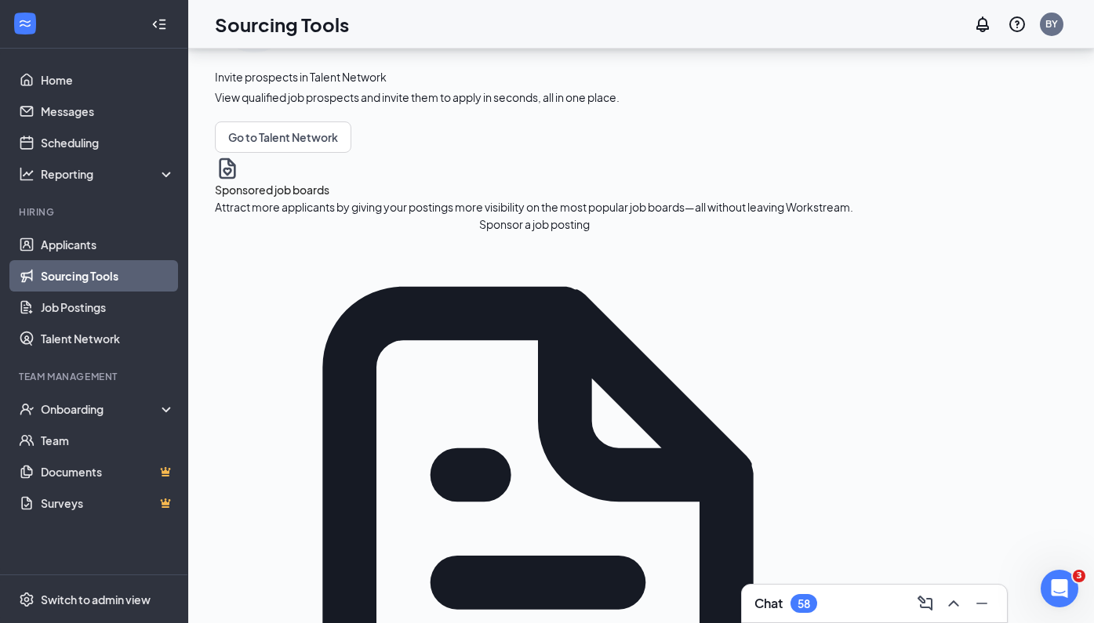
scroll to position [95, 0]
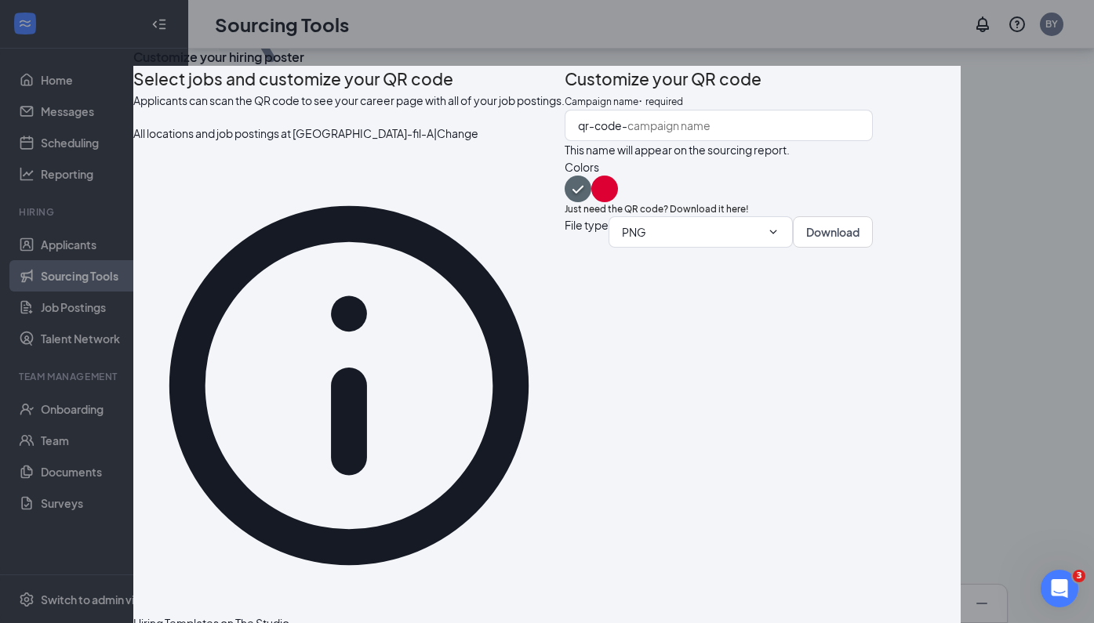
scroll to position [143, 0]
click at [866, 248] on button "Download" at bounding box center [833, 231] width 80 height 31
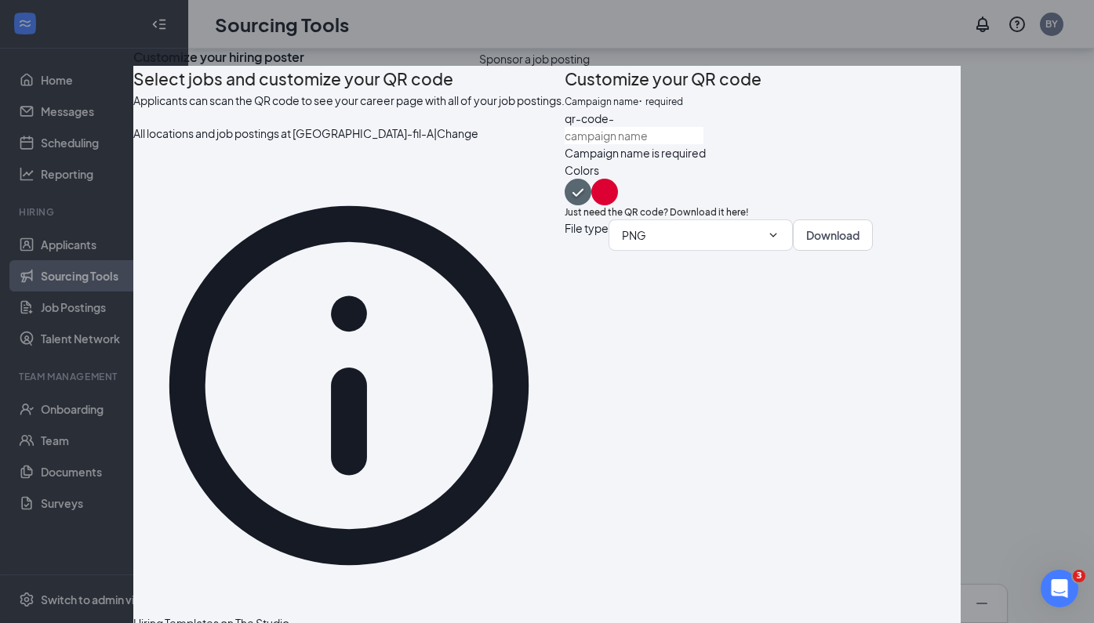
scroll to position [140, 0]
click at [133, 45] on icon "Cross" at bounding box center [133, 45] width 0 height 0
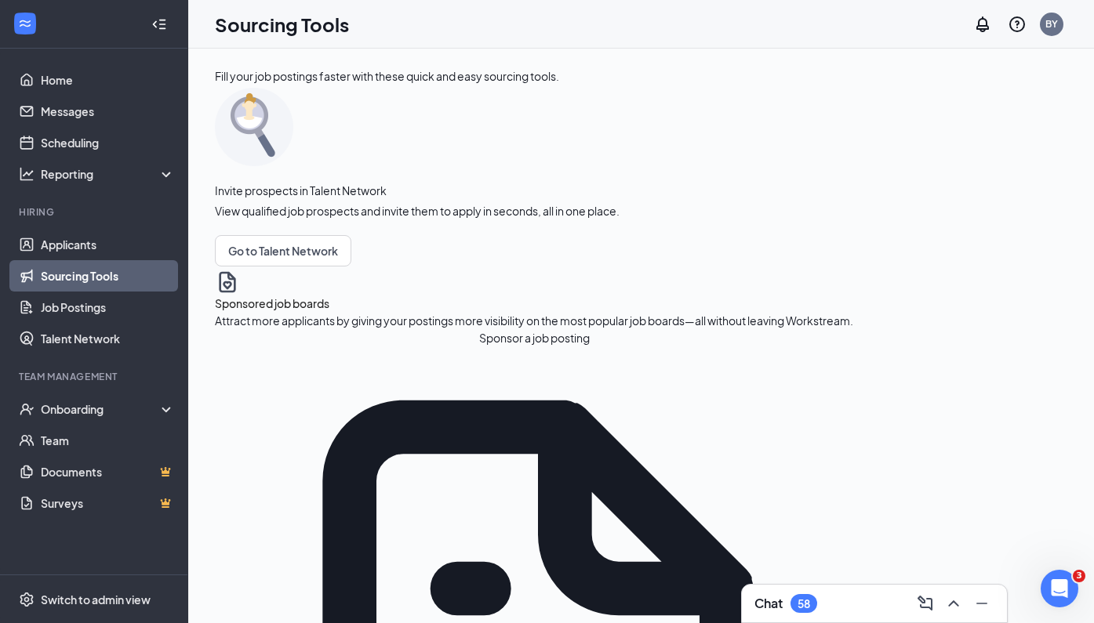
scroll to position [0, 0]
click at [71, 81] on link "Home" at bounding box center [108, 79] width 134 height 31
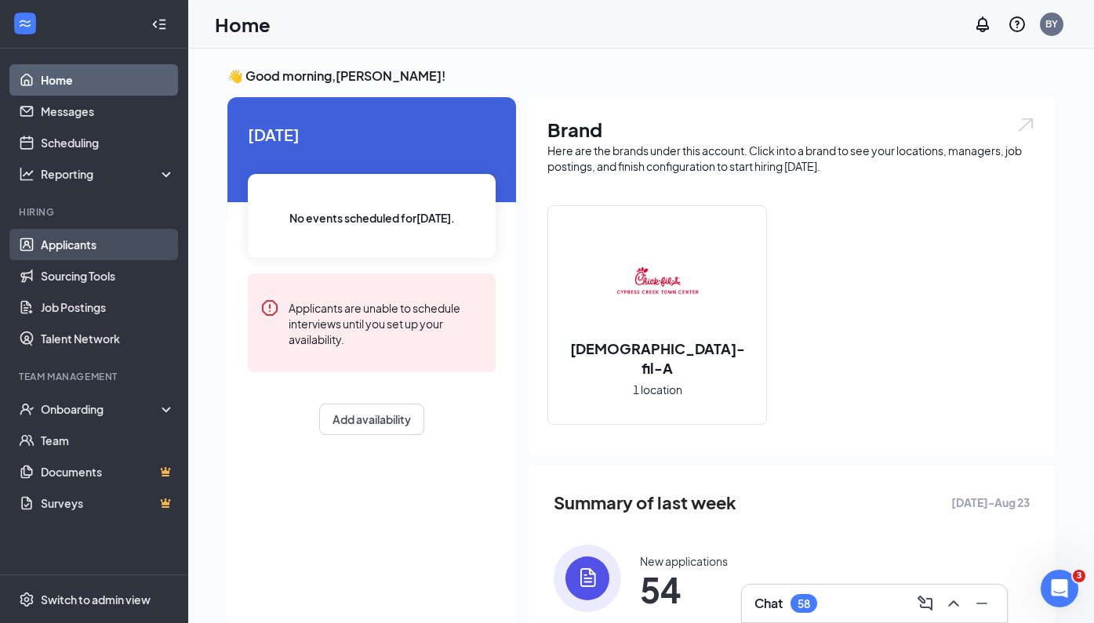
click at [77, 248] on link "Applicants" at bounding box center [108, 244] width 134 height 31
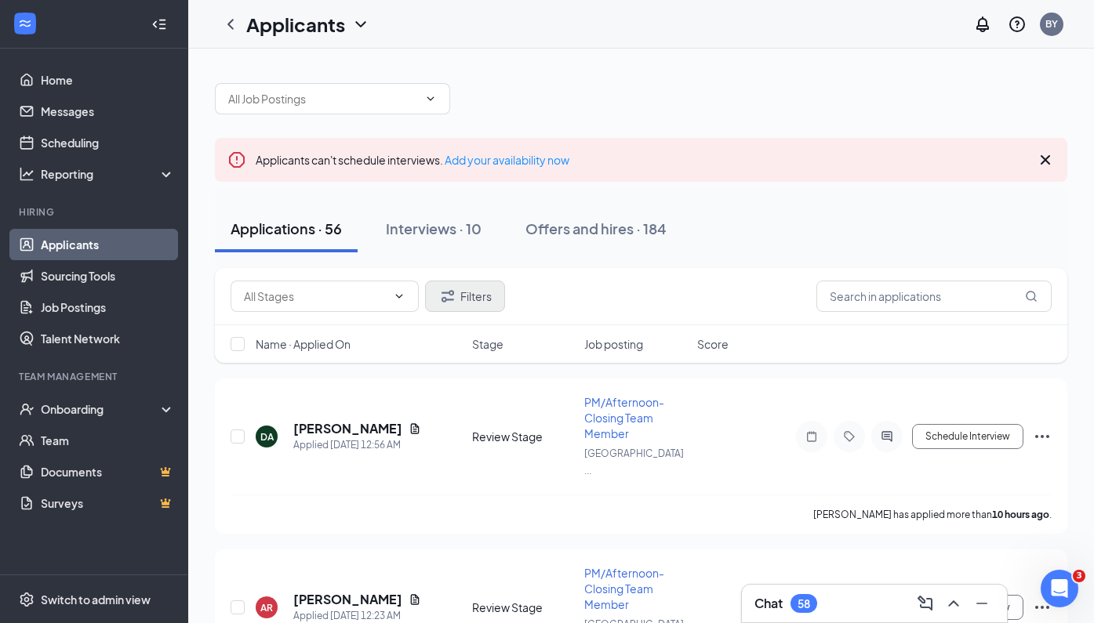
click at [472, 296] on button "Filters" at bounding box center [465, 296] width 80 height 31
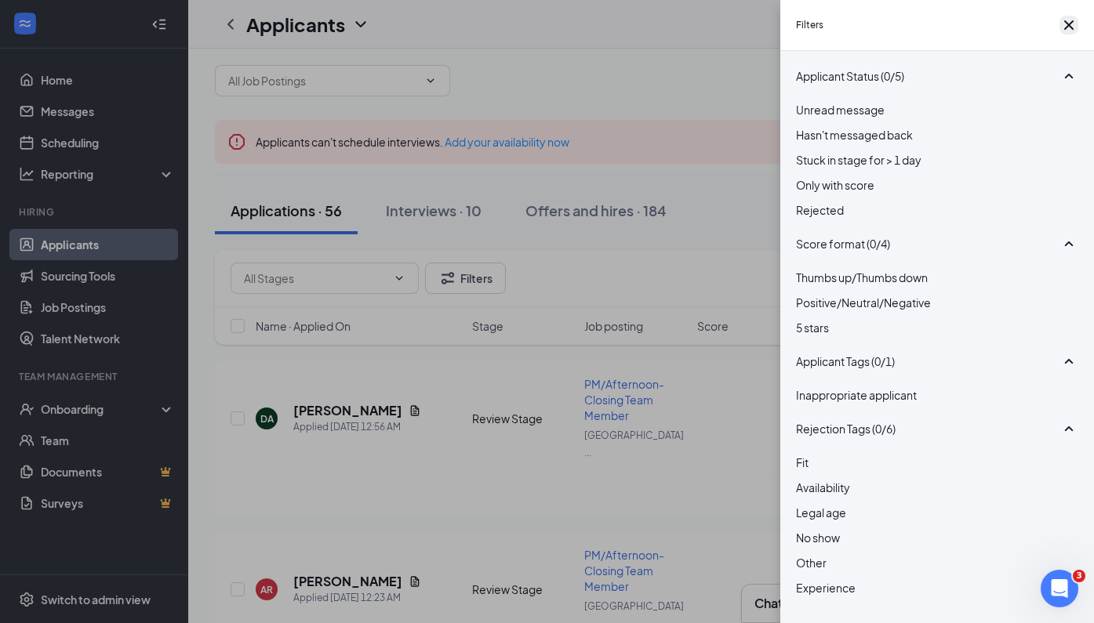
click at [1064, 29] on icon "Cross" at bounding box center [1068, 24] width 9 height 9
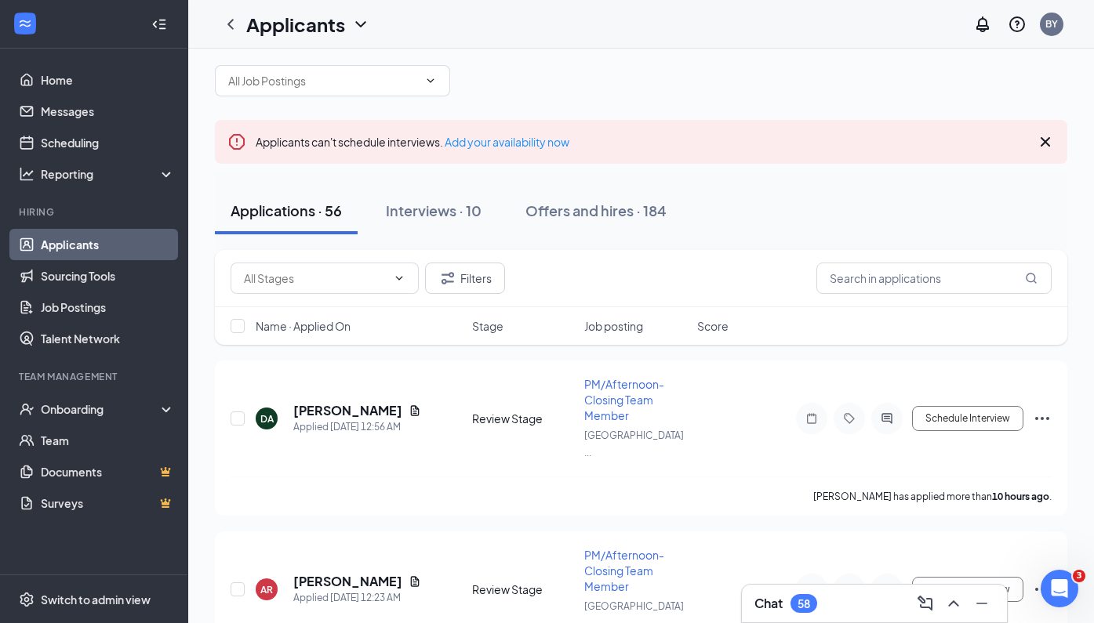
click at [1047, 140] on icon "Cross" at bounding box center [1044, 141] width 9 height 9
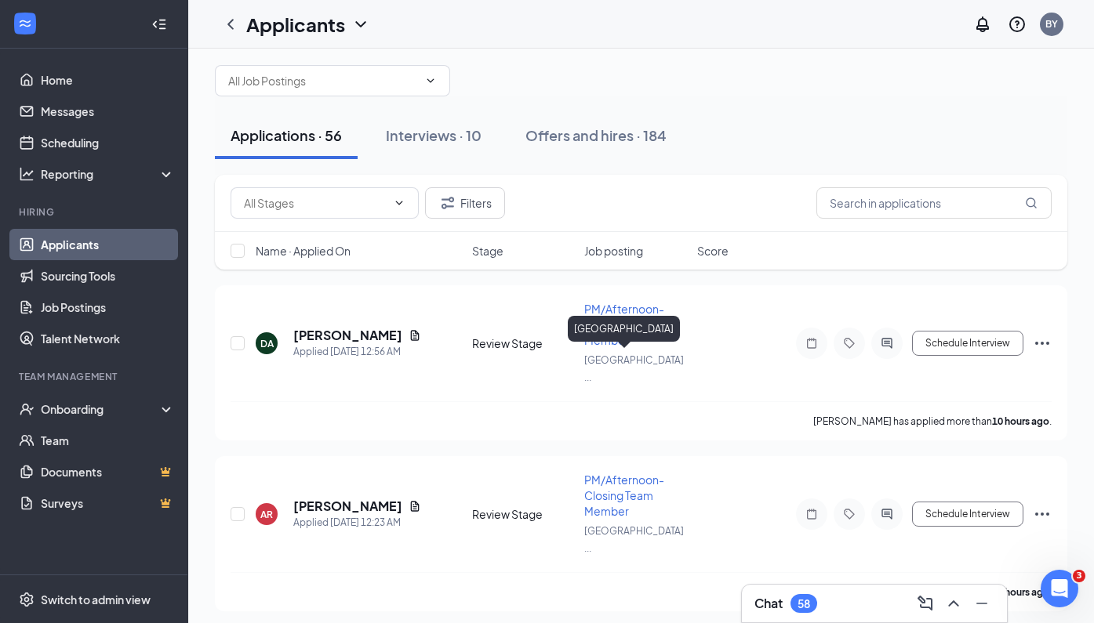
click at [604, 318] on div "[GEOGRAPHIC_DATA]" at bounding box center [624, 329] width 112 height 26
click at [610, 321] on span "PM/Afternoon-Closing Team Member" at bounding box center [624, 324] width 80 height 45
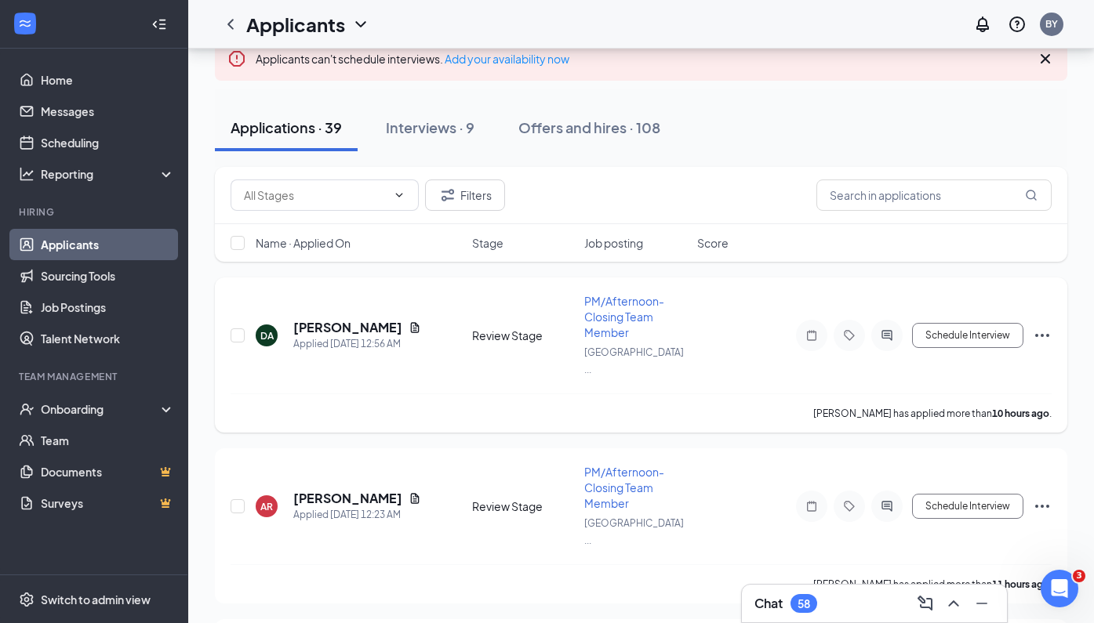
scroll to position [166, 0]
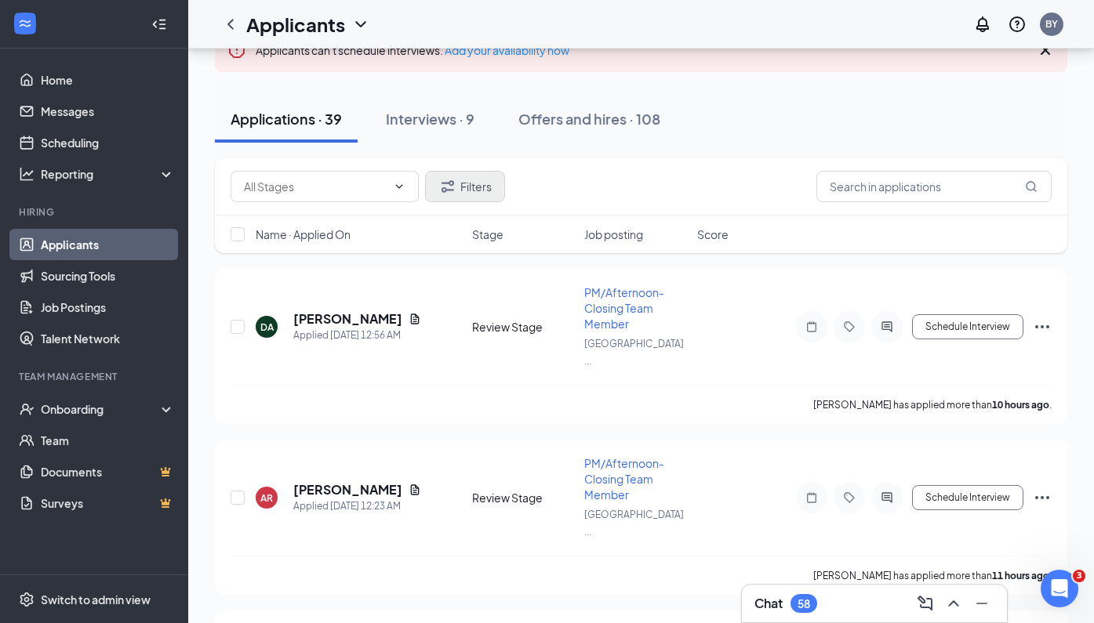
click at [470, 187] on button "Filters" at bounding box center [465, 186] width 80 height 31
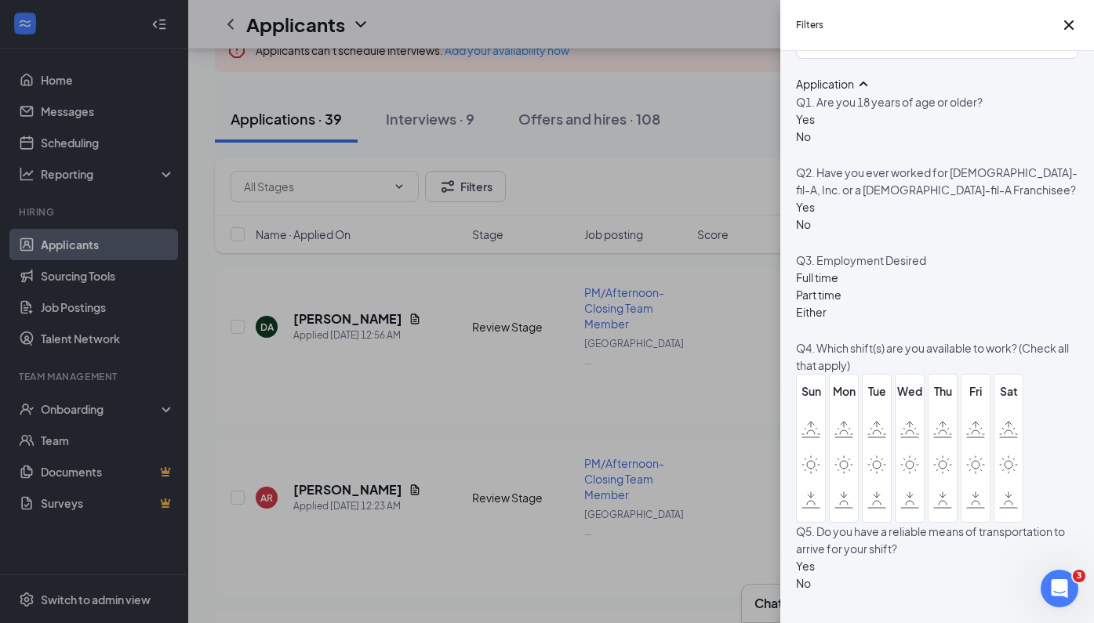
scroll to position [645, 0]
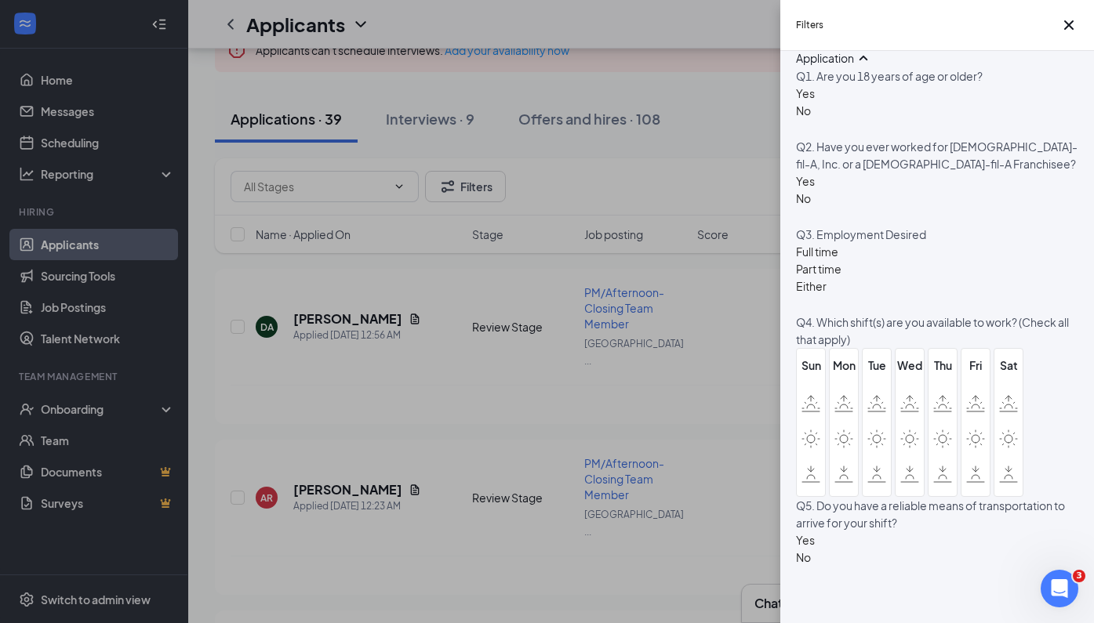
click at [808, 172] on div at bounding box center [805, 172] width 19 height 0
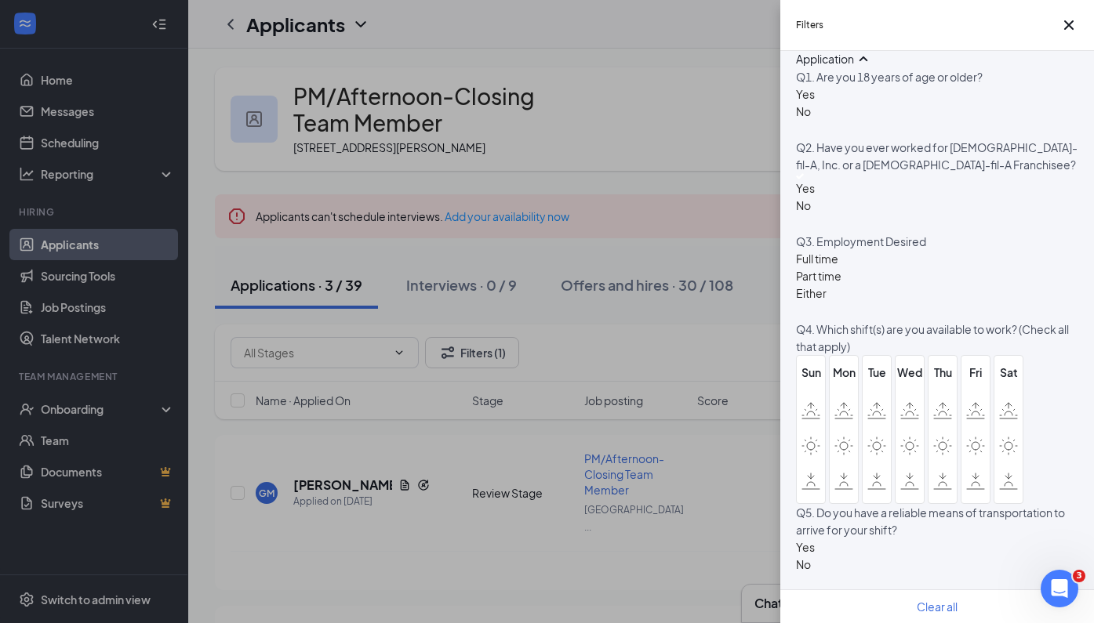
click at [807, 85] on div at bounding box center [805, 85] width 19 height 0
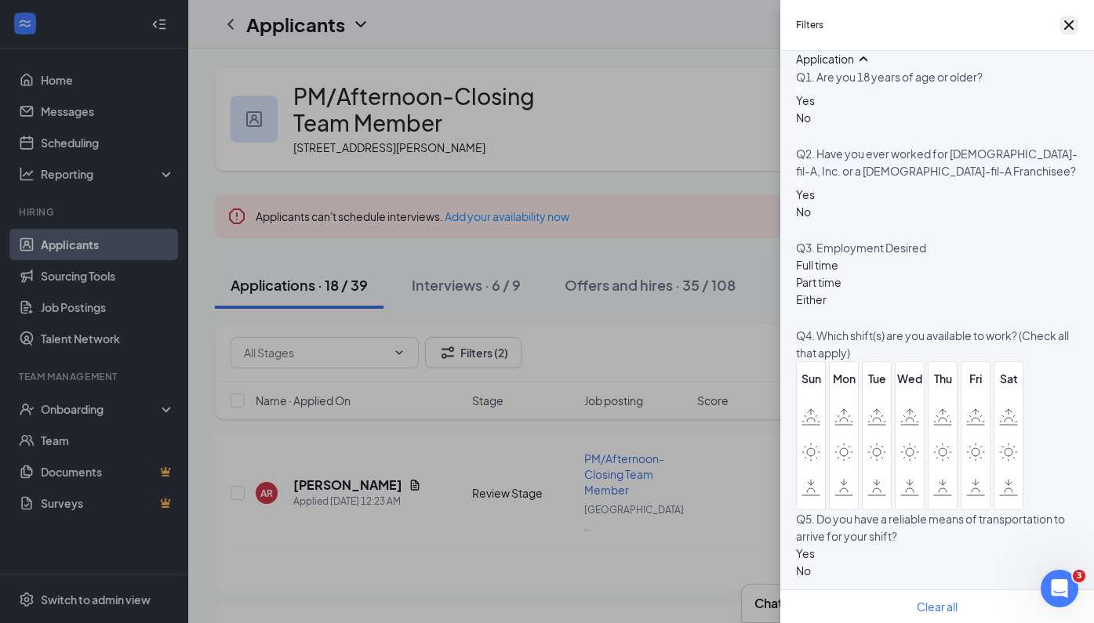
click at [1065, 29] on icon "Cross" at bounding box center [1068, 24] width 9 height 9
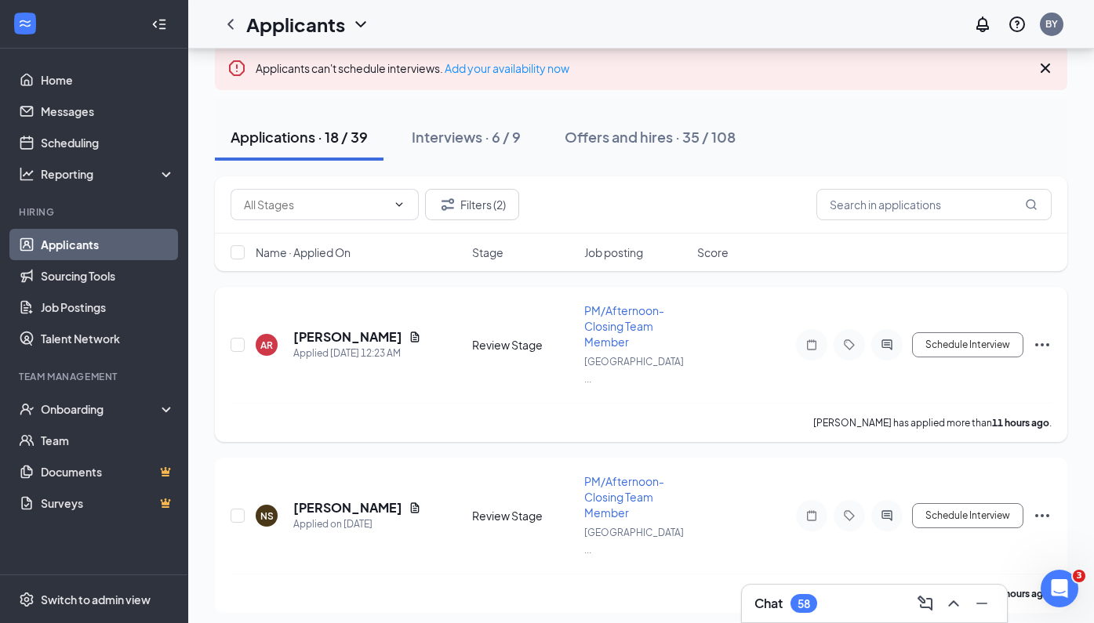
scroll to position [147, 0]
click at [361, 500] on h5 "[PERSON_NAME]" at bounding box center [347, 508] width 109 height 17
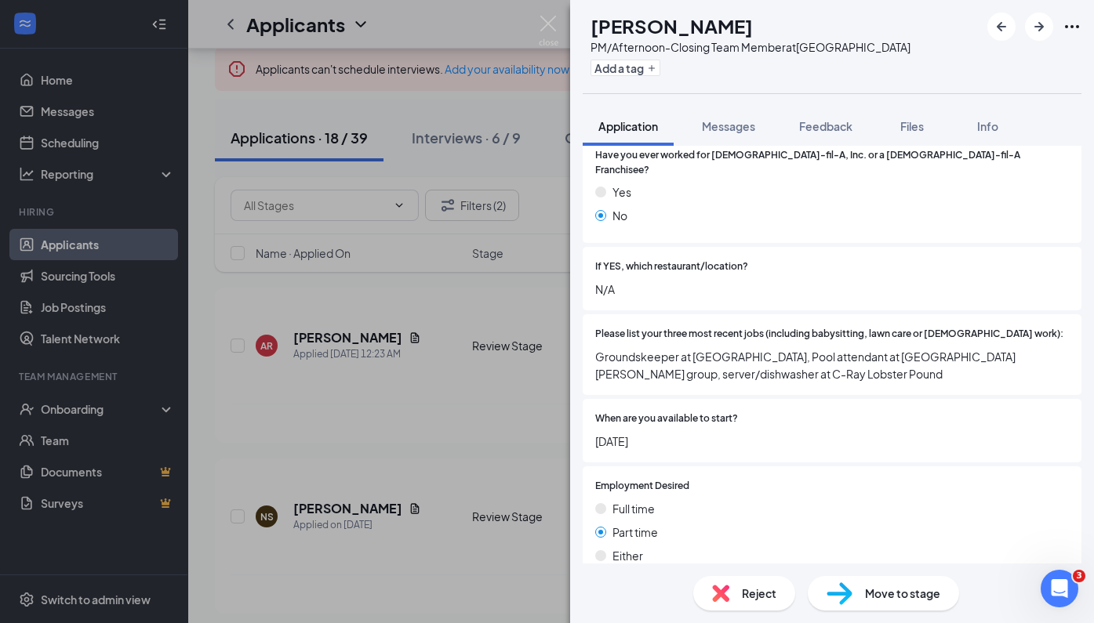
scroll to position [454, 0]
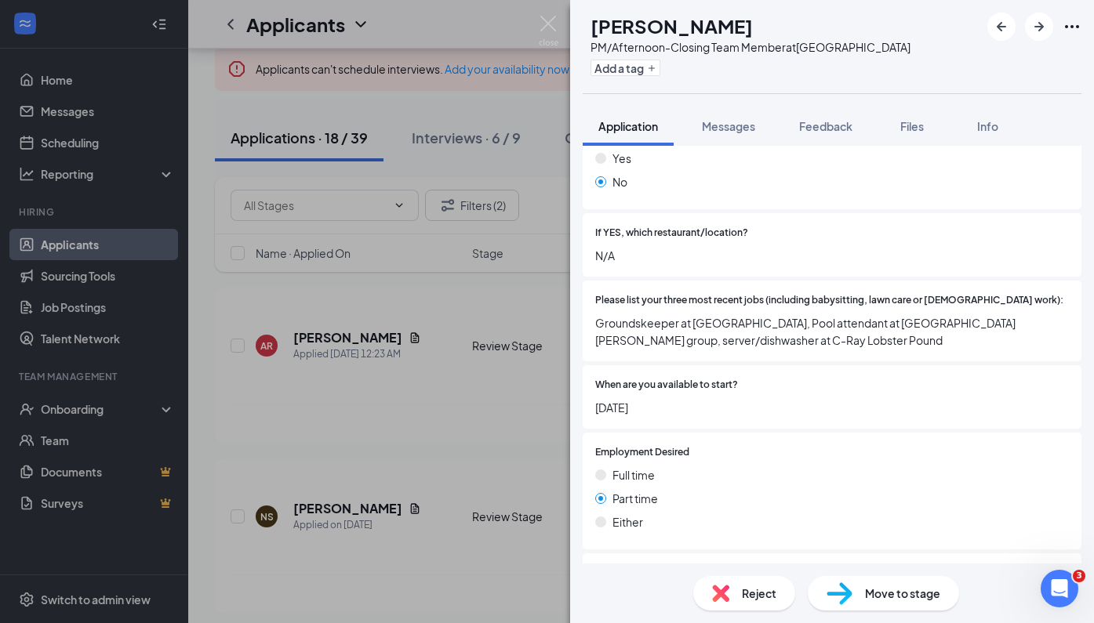
click at [540, 401] on div "NS [PERSON_NAME] PM/Afternoon-Closing Team Member at [GEOGRAPHIC_DATA] Add a ta…" at bounding box center [547, 311] width 1094 height 623
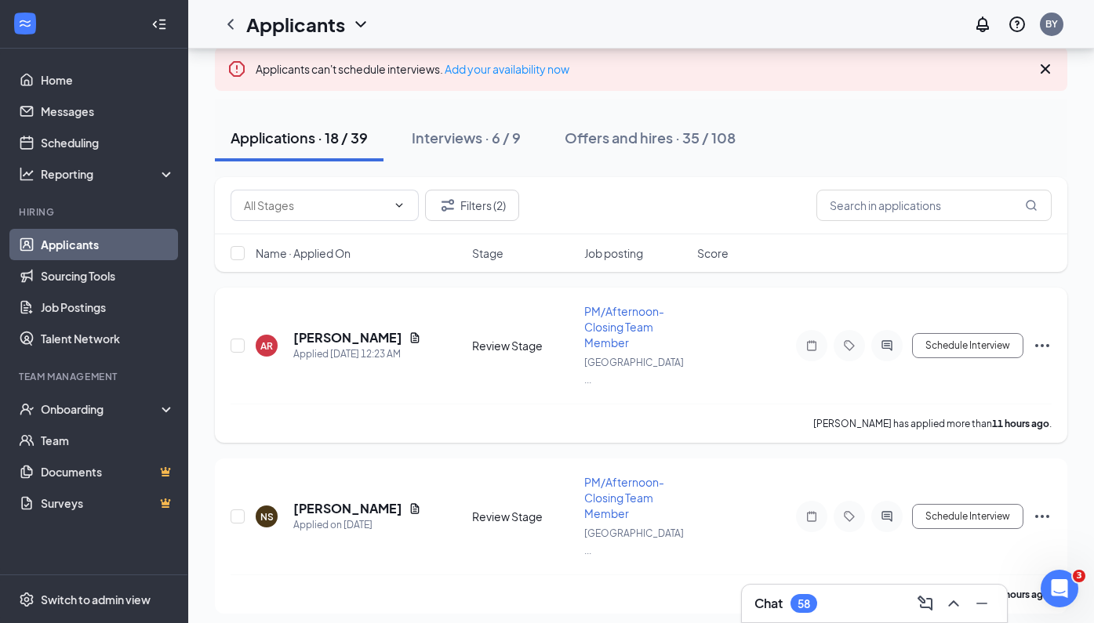
click at [620, 324] on span "PM/Afternoon-Closing Team Member" at bounding box center [624, 326] width 80 height 45
click at [497, 219] on button "Filters (2)" at bounding box center [472, 205] width 94 height 31
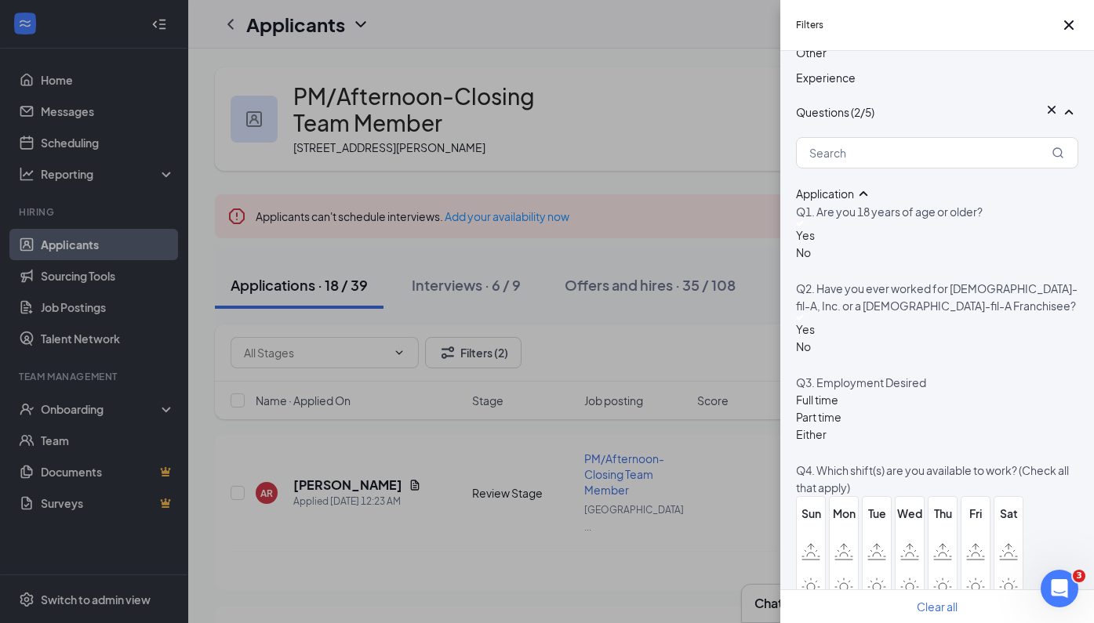
scroll to position [521, 0]
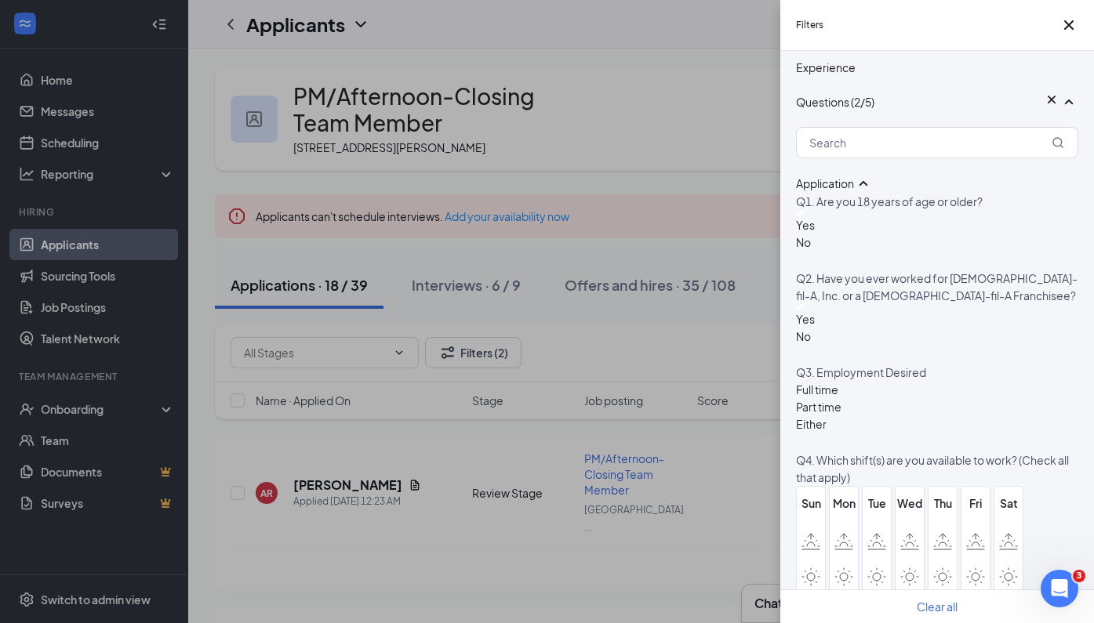
click at [804, 310] on div at bounding box center [805, 307] width 19 height 6
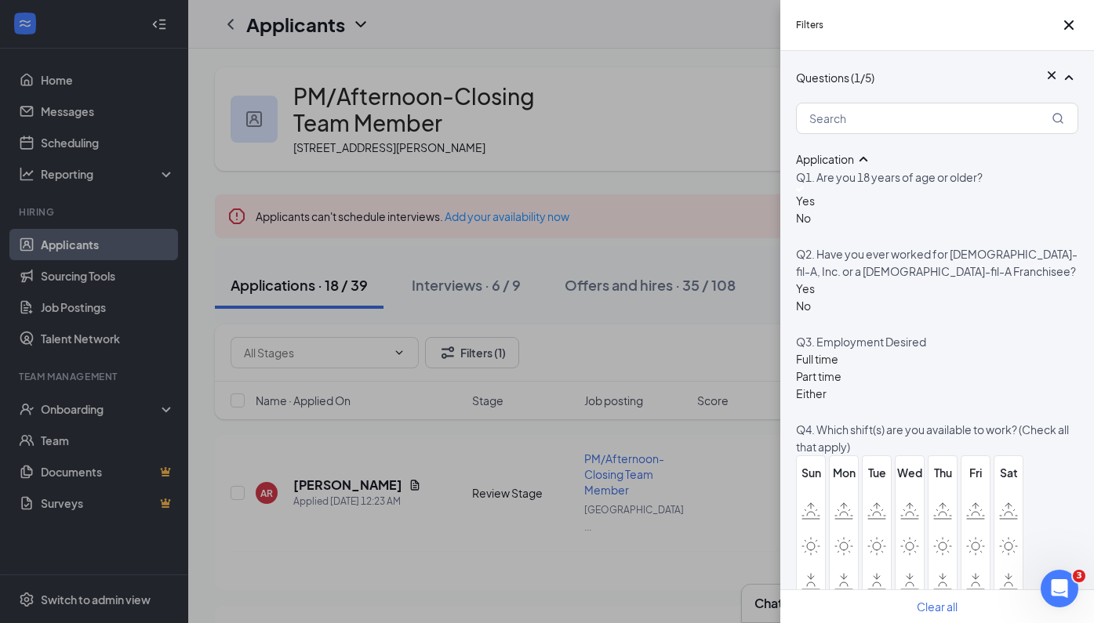
scroll to position [601, 0]
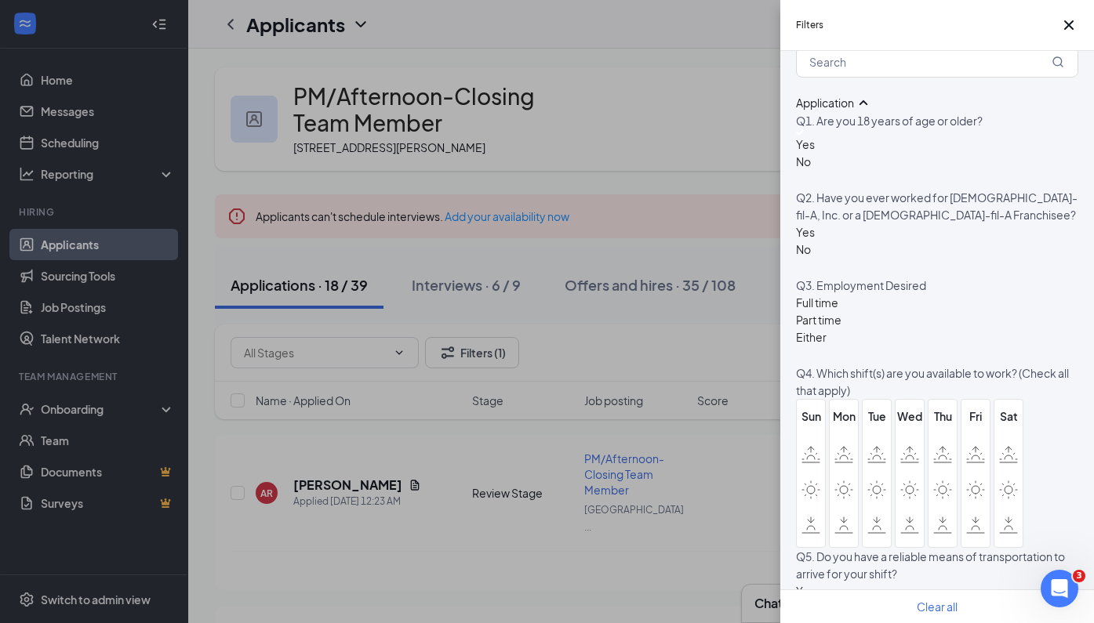
click at [804, 223] on div at bounding box center [805, 223] width 19 height 0
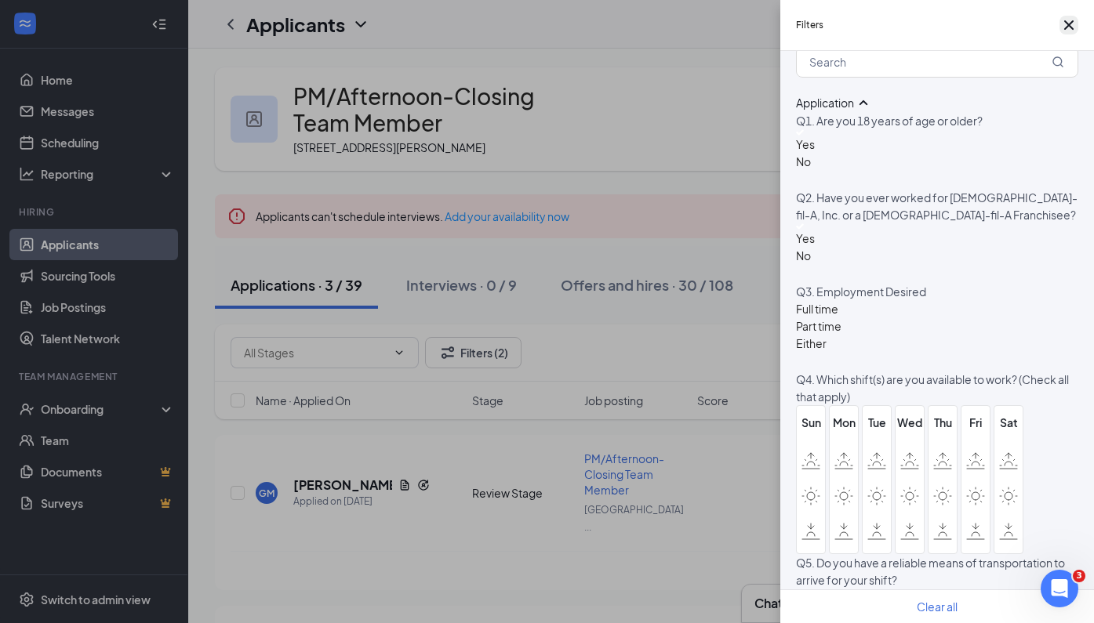
click at [1065, 27] on icon "Cross" at bounding box center [1068, 25] width 19 height 19
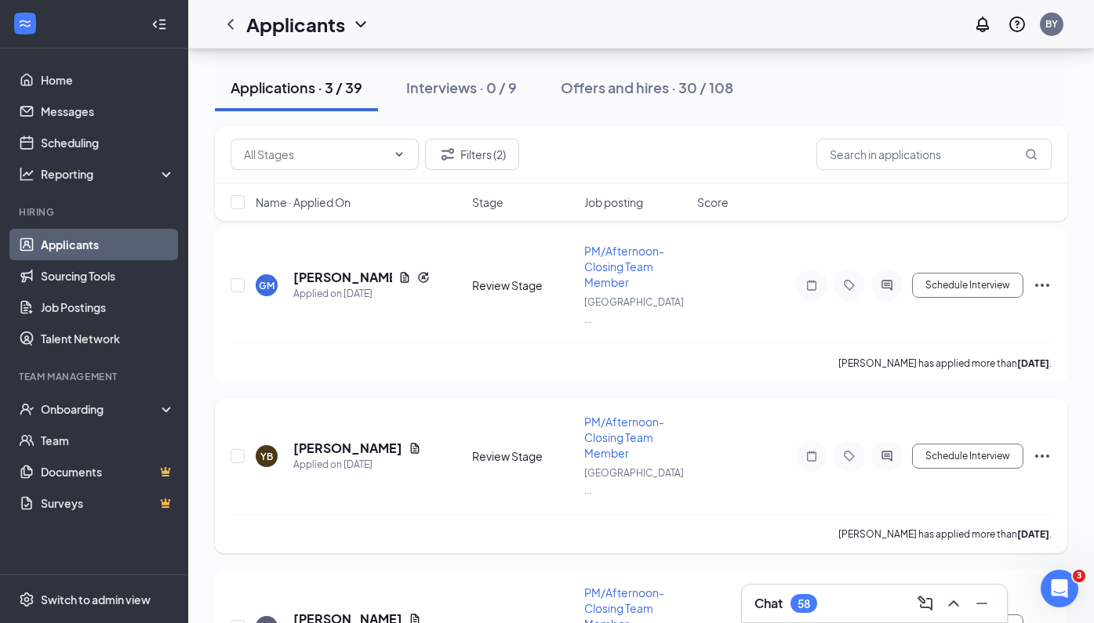
scroll to position [216, 0]
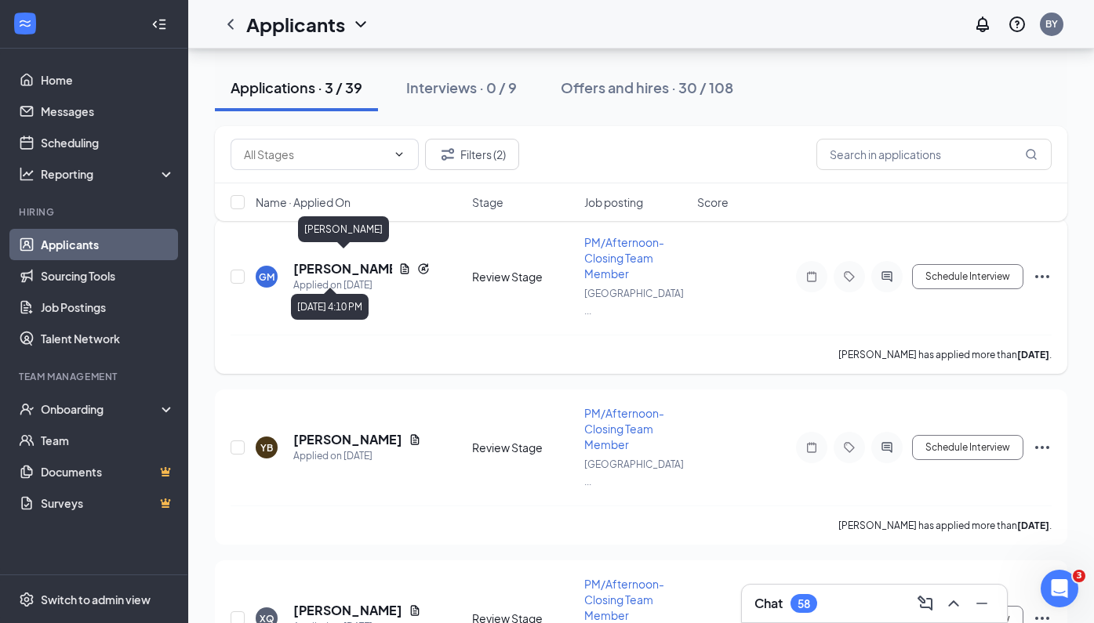
click at [333, 265] on h5 "[PERSON_NAME]" at bounding box center [342, 268] width 99 height 17
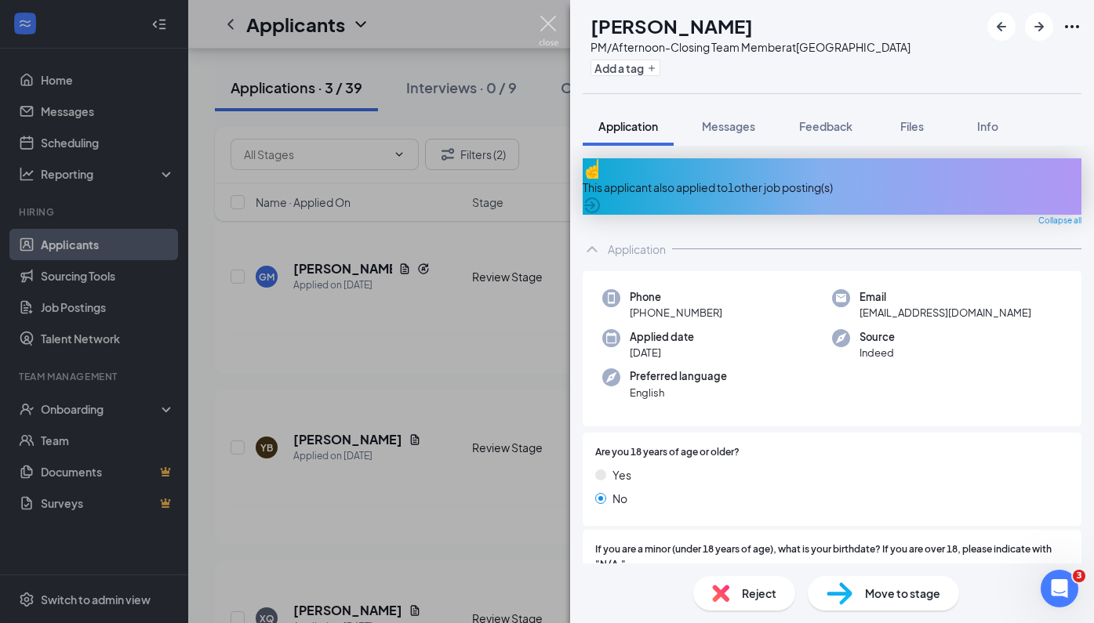
click at [550, 20] on img at bounding box center [549, 31] width 20 height 31
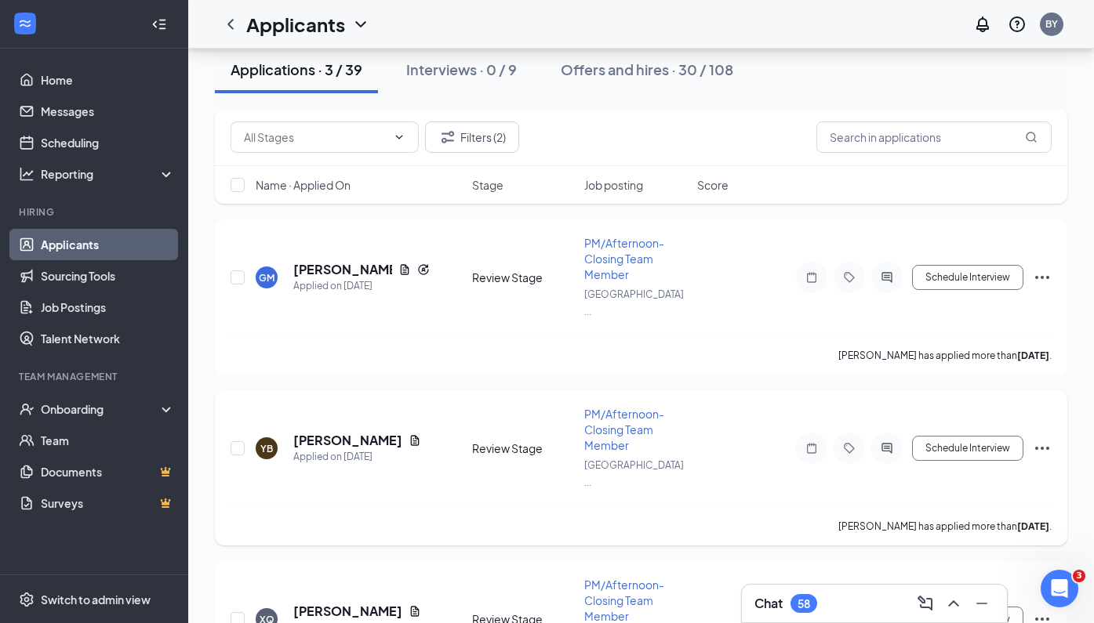
scroll to position [187, 0]
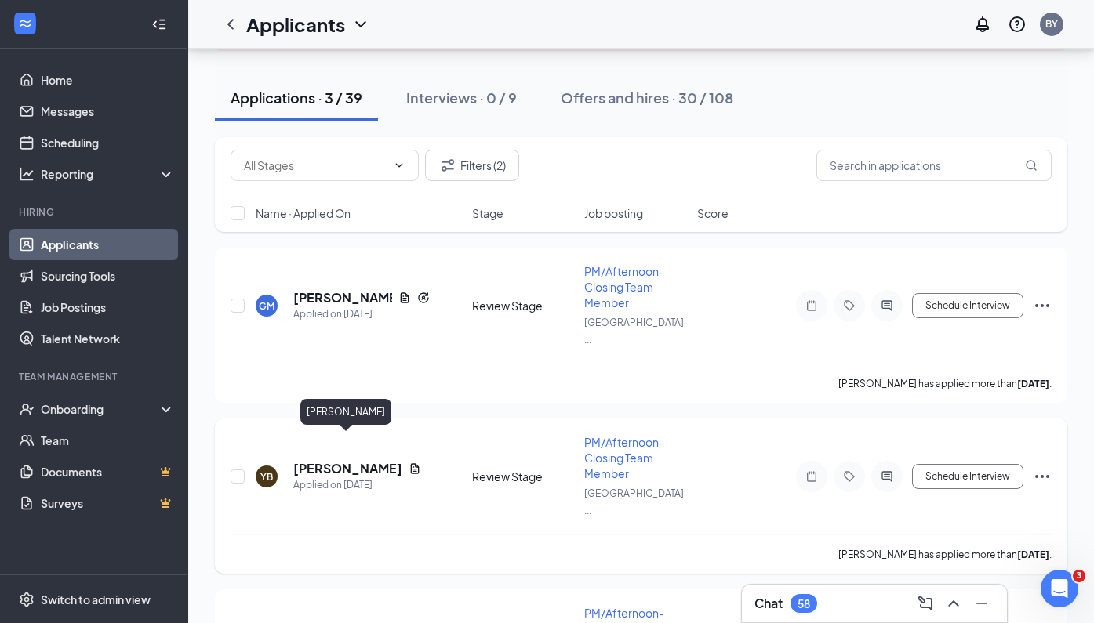
click at [320, 460] on h5 "[PERSON_NAME]" at bounding box center [347, 468] width 109 height 17
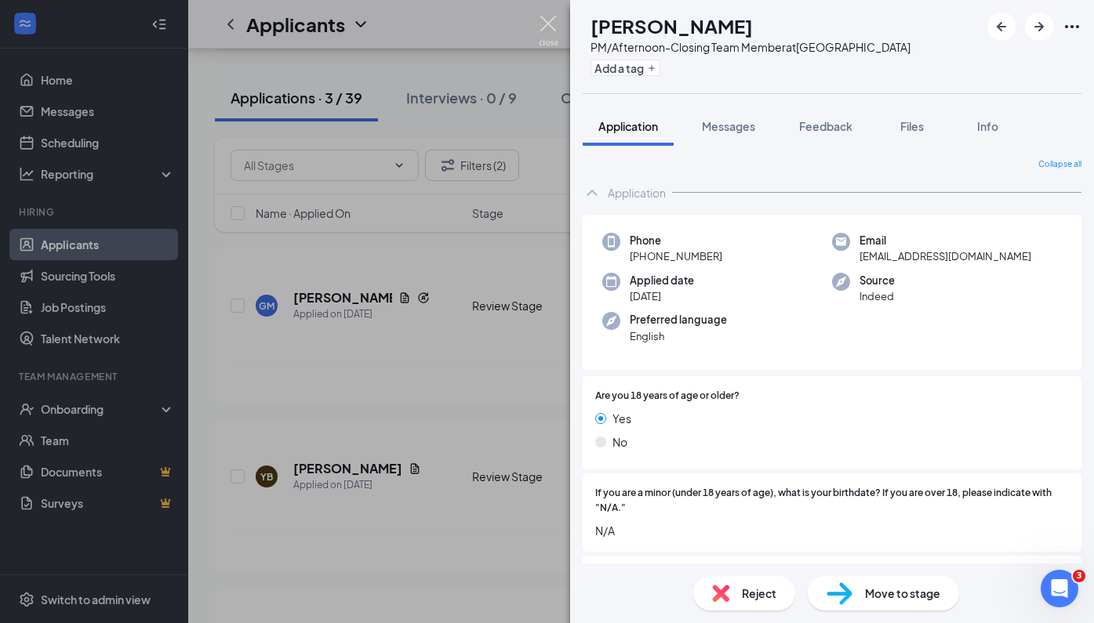
click at [546, 25] on img at bounding box center [549, 31] width 20 height 31
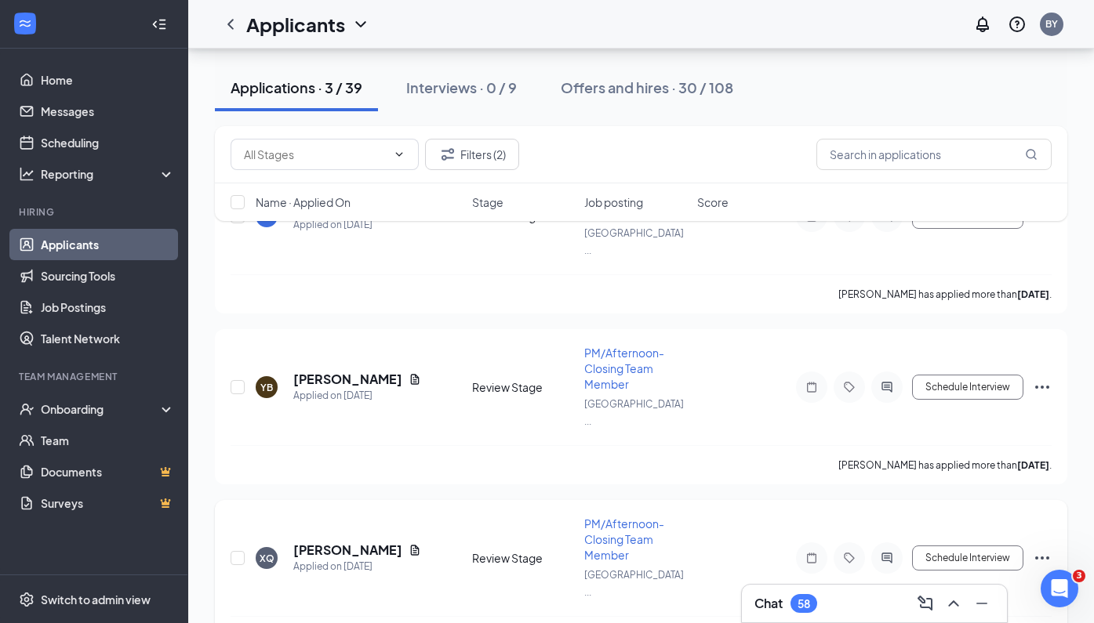
scroll to position [276, 0]
click at [317, 543] on h5 "[PERSON_NAME]" at bounding box center [347, 551] width 109 height 17
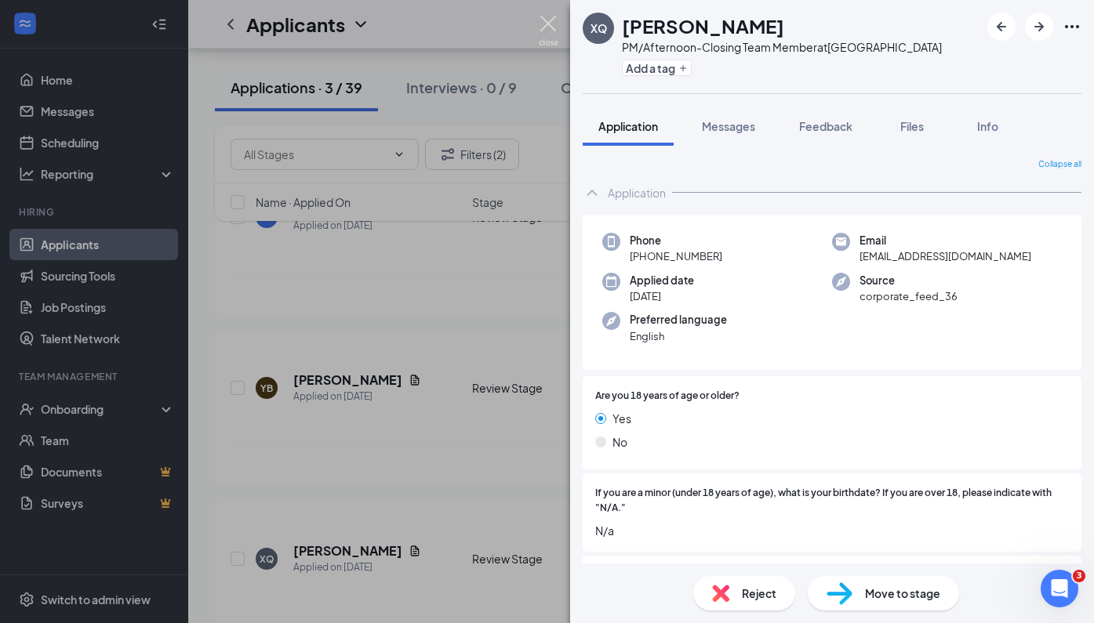
click at [546, 18] on img at bounding box center [549, 31] width 20 height 31
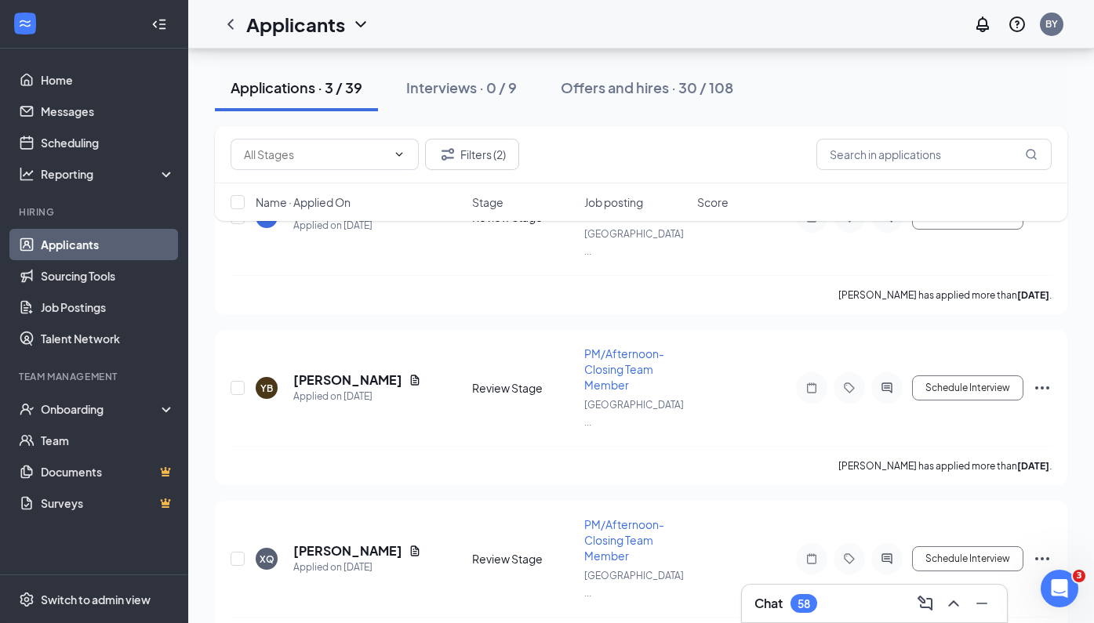
click at [445, 27] on div "Applicants BY" at bounding box center [641, 24] width 906 height 49
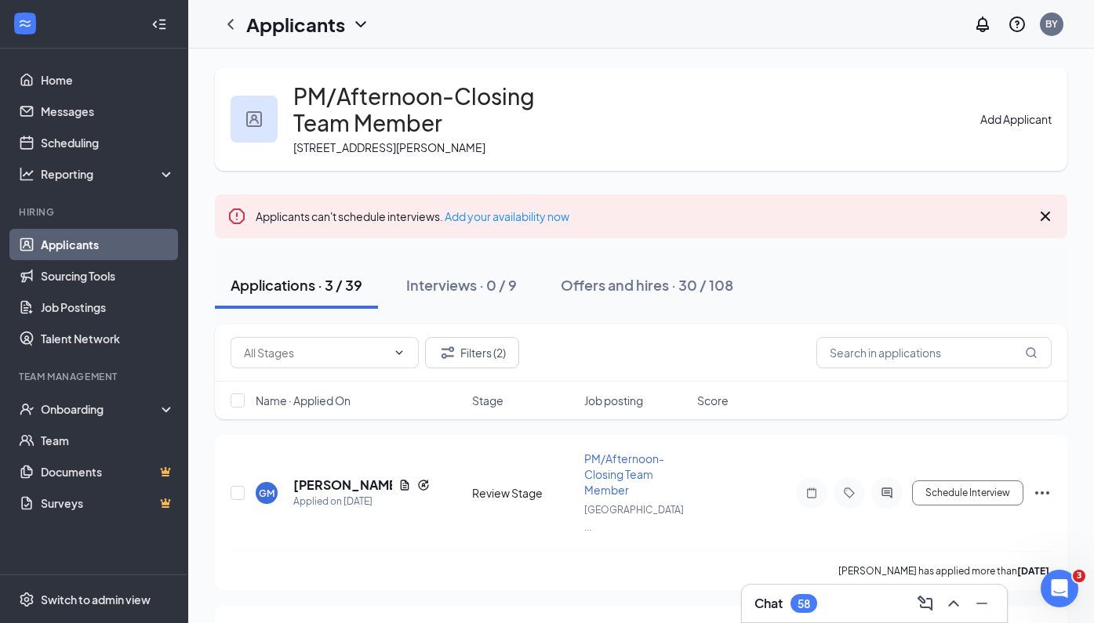
click at [679, 84] on div "PM/Afternoon-Closing Team Member [STREET_ADDRESS][PERSON_NAME] Add Applicant" at bounding box center [641, 118] width 852 height 103
